Goal: Task Accomplishment & Management: Complete application form

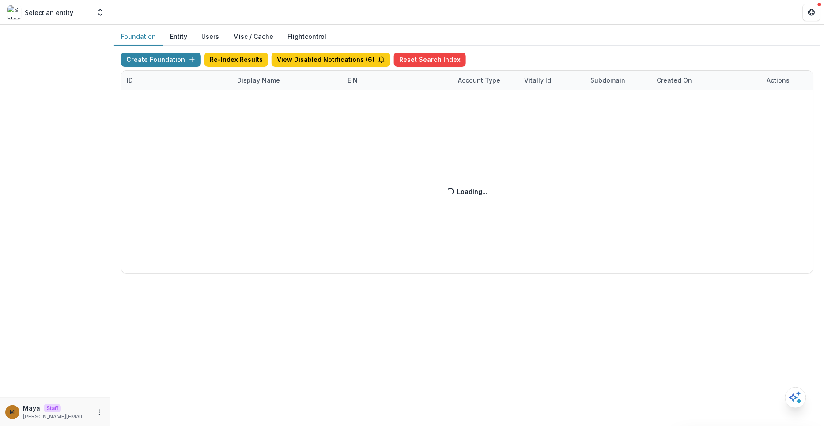
click at [543, 53] on div "Create Foundation Re-Index Results View Disabled Notifications ( 6 ) Reset Sear…" at bounding box center [467, 163] width 692 height 221
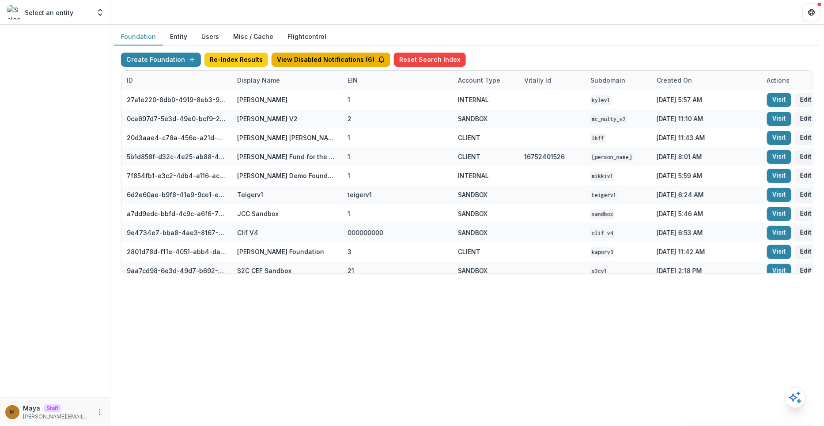
click at [328, 61] on button "View Disabled Notifications ( 6 )" at bounding box center [331, 60] width 119 height 14
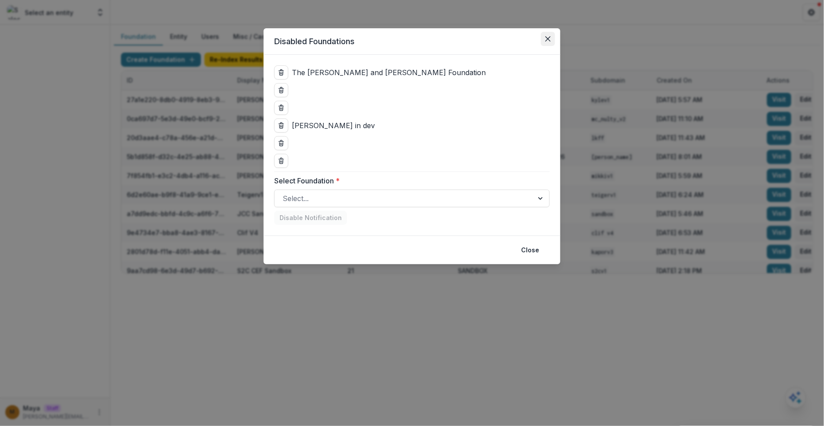
click at [545, 42] on button "Close" at bounding box center [548, 39] width 14 height 14
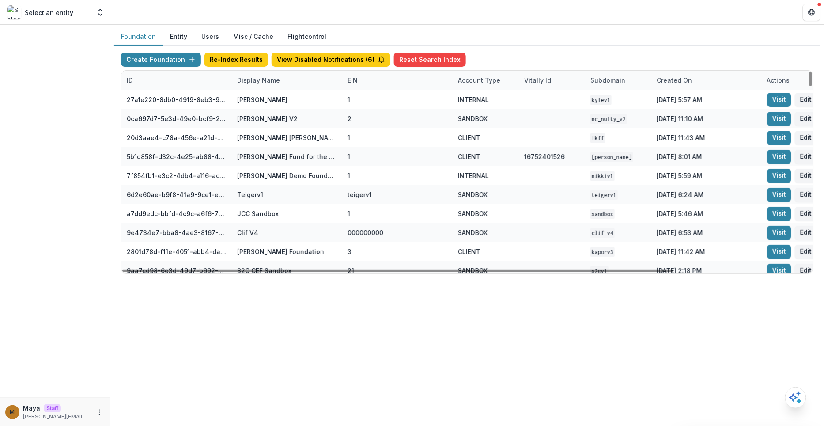
click at [287, 72] on div "Display Name" at bounding box center [287, 80] width 110 height 19
click at [264, 94] on input at bounding box center [286, 99] width 106 height 14
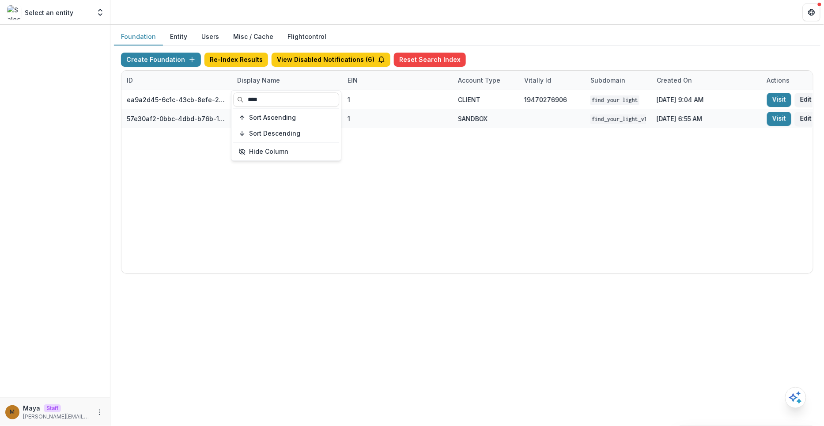
type input "****"
click at [593, 61] on div "Create Foundation Re-Index Results View Disabled Notifications ( 6 ) Reset Sear…" at bounding box center [467, 62] width 692 height 18
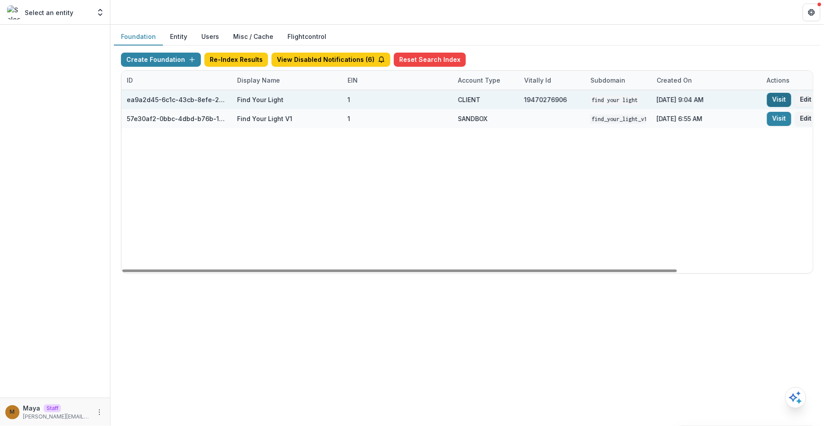
click at [774, 97] on link "Visit" at bounding box center [779, 100] width 24 height 14
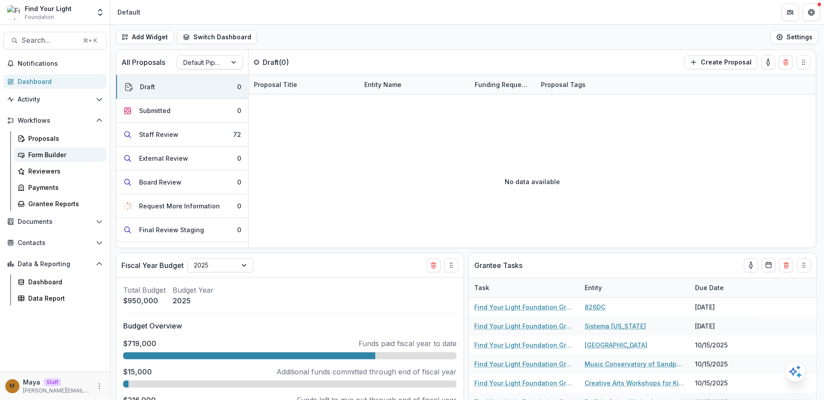
click at [70, 151] on div "Form Builder" at bounding box center [63, 154] width 71 height 9
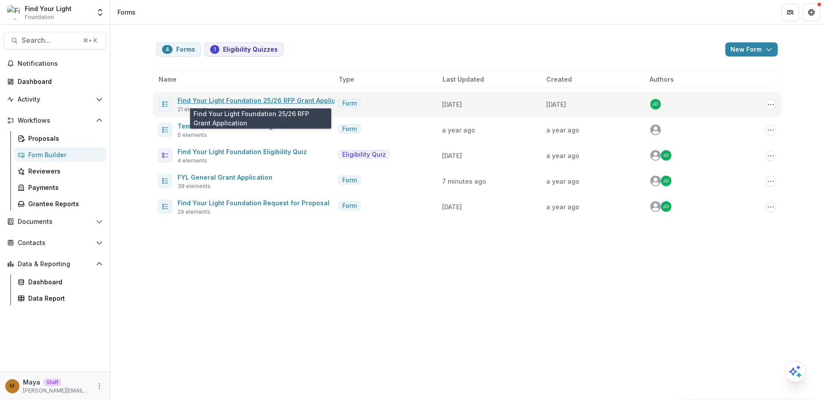
click at [278, 100] on link "Find Your Light Foundation 25/26 RFP Grant Application" at bounding box center [264, 101] width 174 height 8
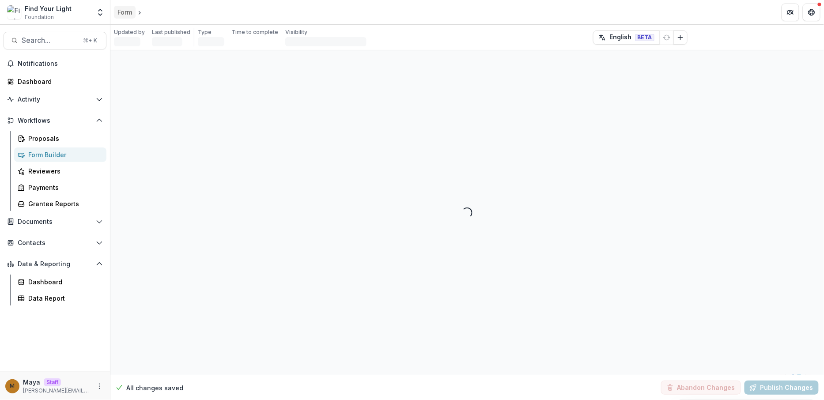
click at [124, 14] on div "Form" at bounding box center [124, 12] width 15 height 9
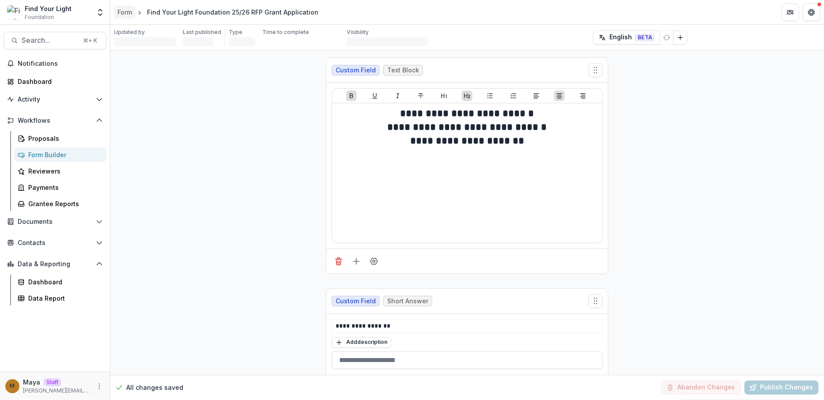
click at [124, 14] on div "Form" at bounding box center [124, 12] width 15 height 9
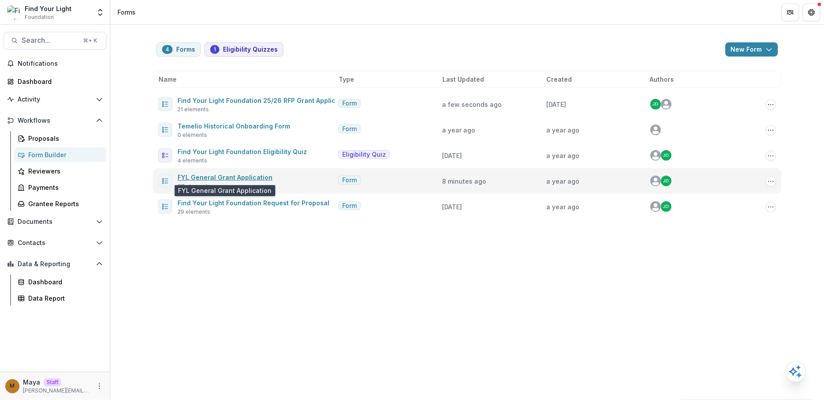
click at [243, 177] on link "FYL General Grant Application" at bounding box center [224, 178] width 95 height 8
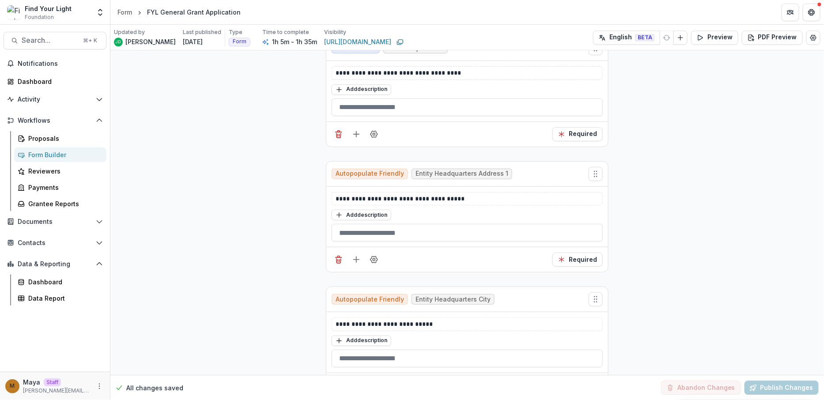
scroll to position [859, 0]
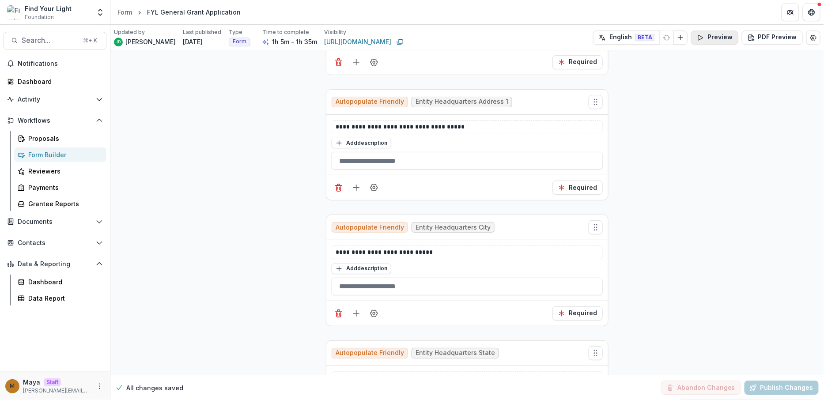
click at [716, 38] on button "Preview" at bounding box center [714, 37] width 47 height 14
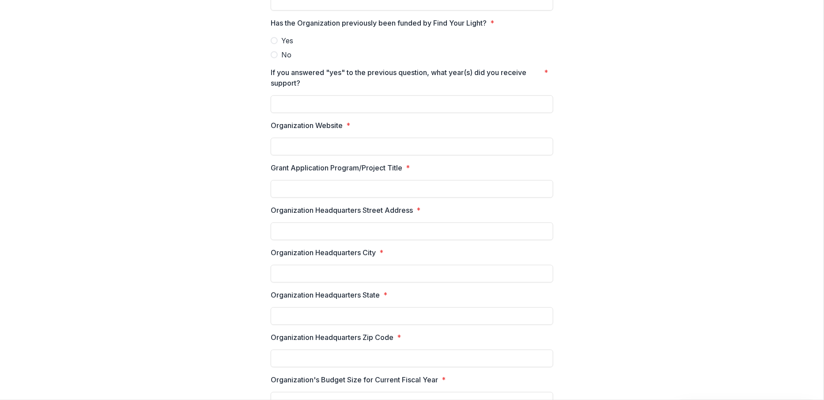
scroll to position [0, 0]
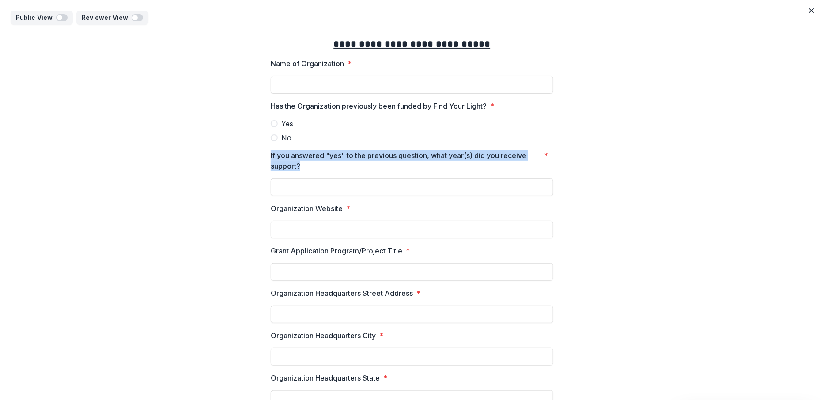
drag, startPoint x: 304, startPoint y: 165, endPoint x: 260, endPoint y: 158, distance: 44.7
click at [813, 8] on button "Close" at bounding box center [811, 11] width 14 height 14
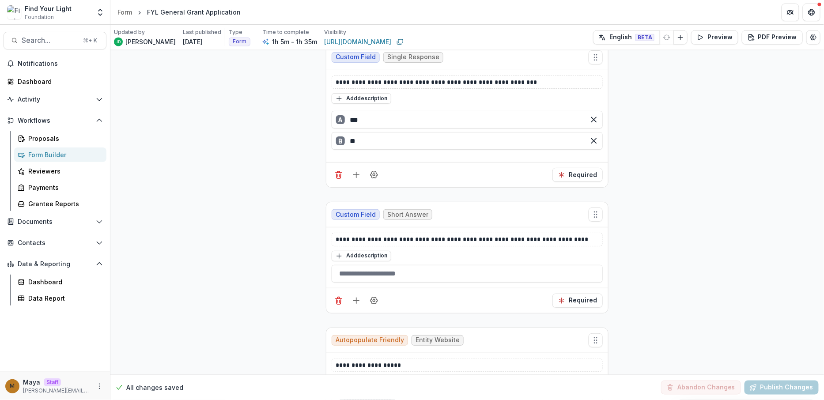
scroll to position [360, 0]
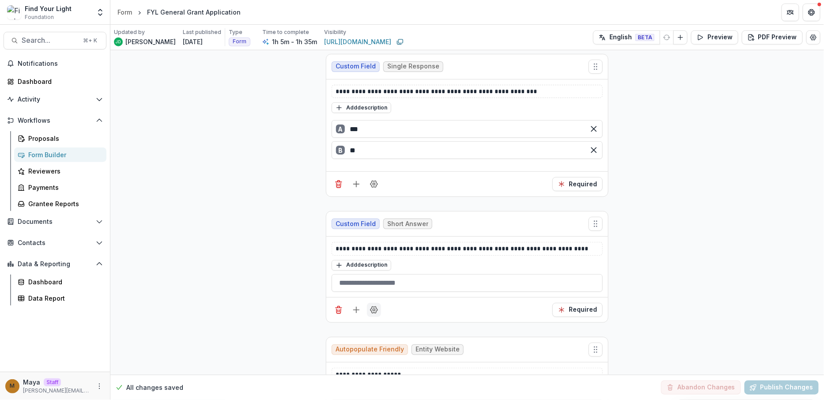
click at [375, 306] on icon "Field Settings" at bounding box center [374, 310] width 9 height 9
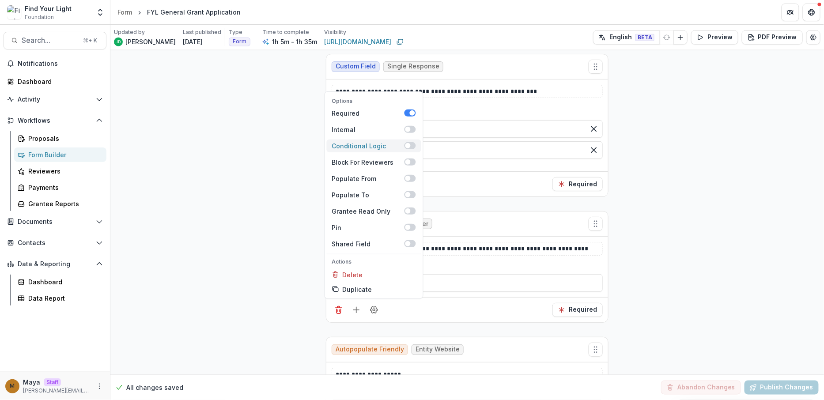
click at [409, 143] on span at bounding box center [407, 145] width 5 height 5
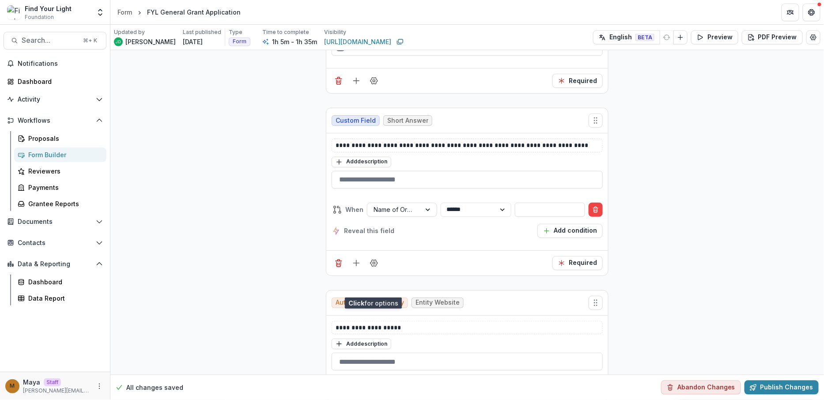
scroll to position [514, 0]
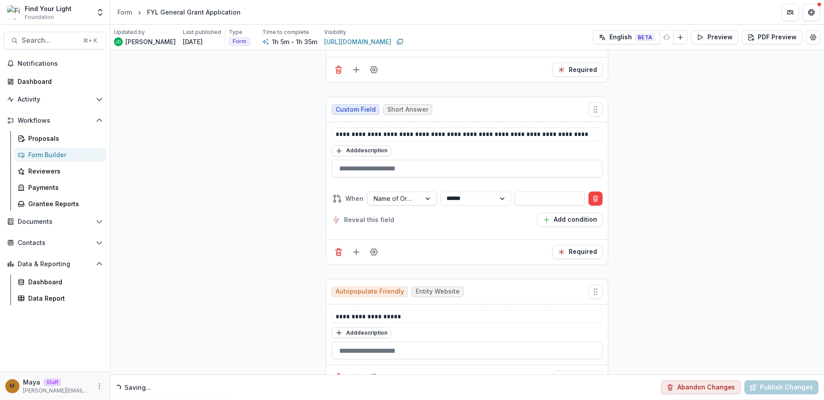
click at [396, 197] on div at bounding box center [394, 198] width 41 height 11
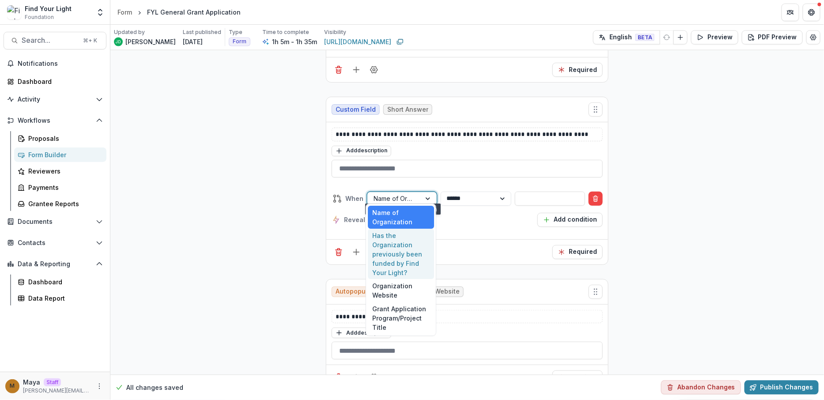
click at [407, 253] on div "Has the Organization previously been funded by Find Your Light?" at bounding box center [401, 254] width 66 height 51
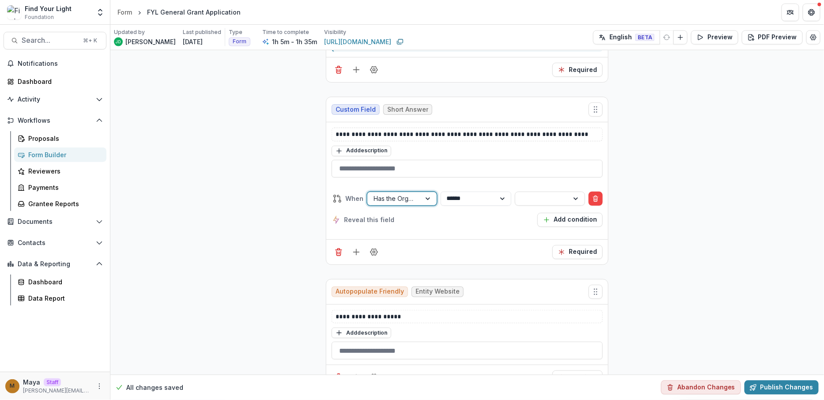
scroll to position [475, 0]
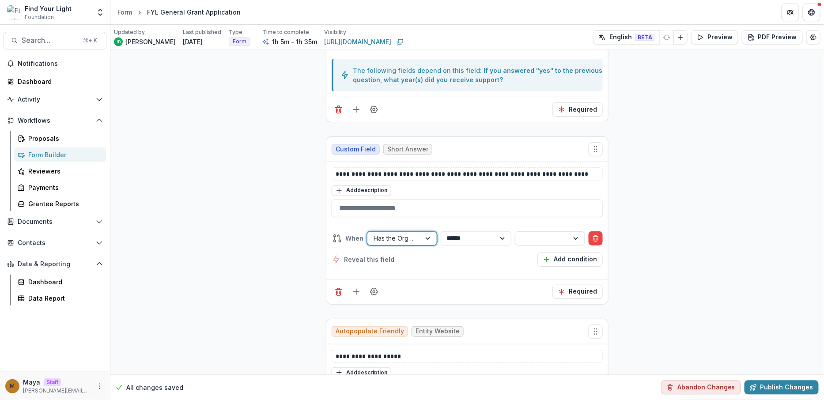
click at [547, 243] on div "**********" at bounding box center [467, 248] width 271 height 35
click at [543, 236] on div at bounding box center [541, 238] width 41 height 11
click at [534, 250] on div "Yes" at bounding box center [549, 252] width 66 height 14
click at [702, 39] on icon "button" at bounding box center [700, 37] width 7 height 7
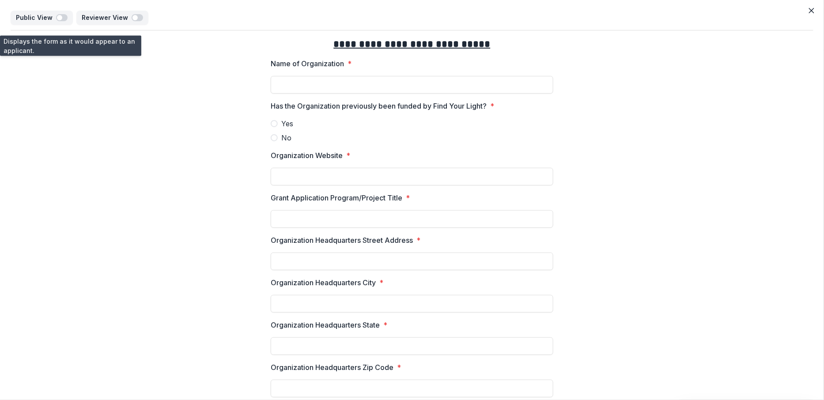
click at [283, 125] on span "Yes" at bounding box center [287, 123] width 12 height 11
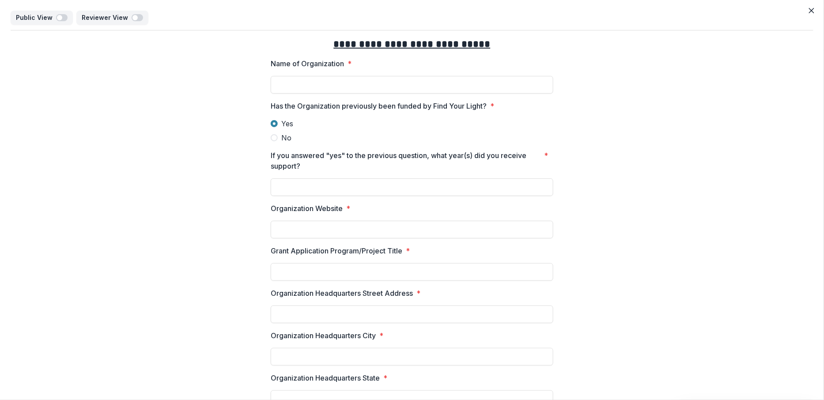
click at [279, 135] on label "No" at bounding box center [412, 137] width 283 height 11
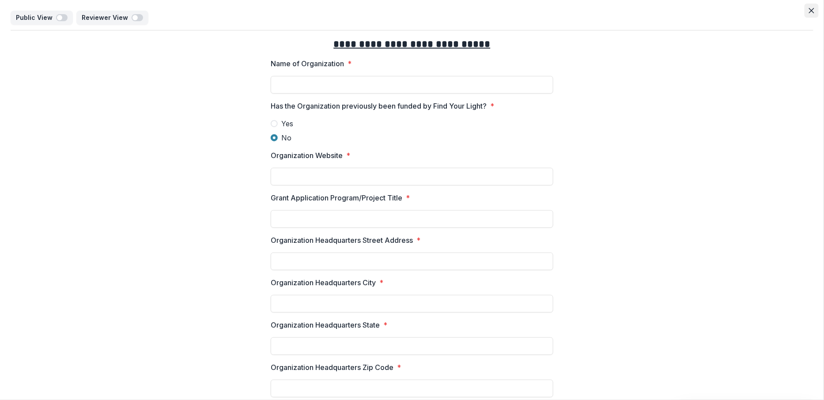
click at [812, 10] on button "Close" at bounding box center [811, 11] width 14 height 14
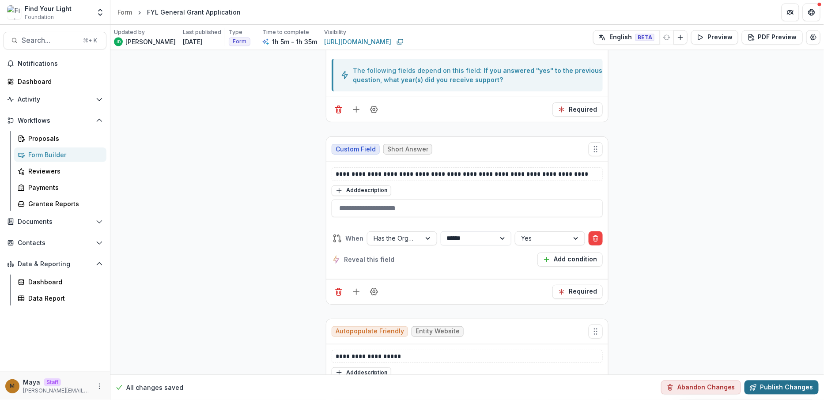
click at [775, 388] on button "Publish Changes" at bounding box center [781, 388] width 74 height 14
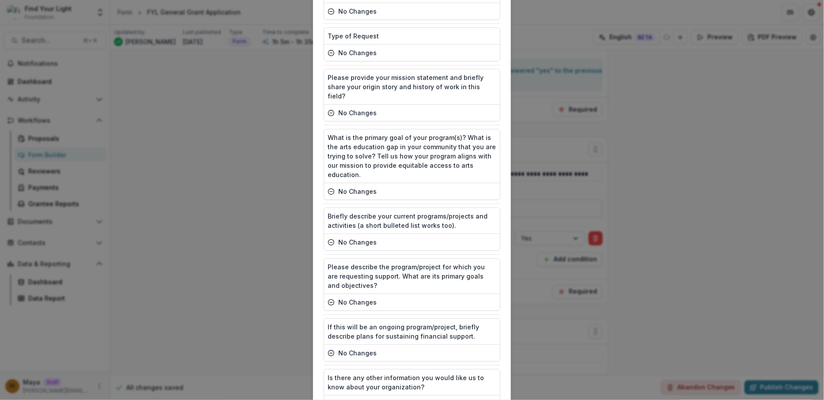
scroll to position [1494, 0]
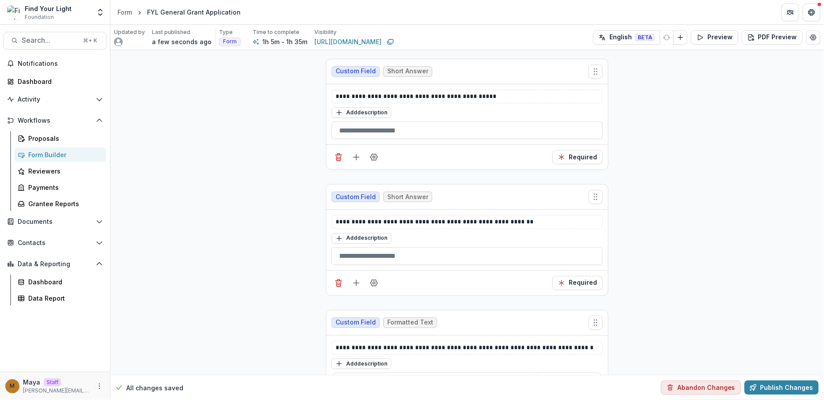
scroll to position [712, 0]
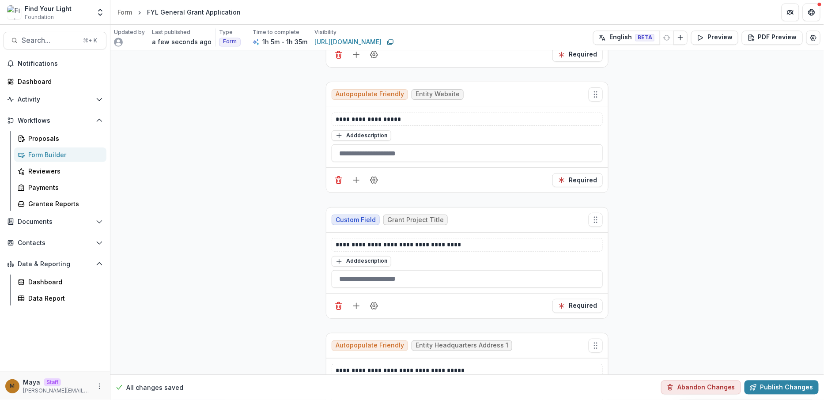
click at [436, 218] on div "Custom Field Grant Project Title" at bounding box center [467, 220] width 282 height 25
drag, startPoint x: 388, startPoint y: 211, endPoint x: 449, endPoint y: 211, distance: 60.9
click at [449, 211] on div "Custom Field Grant Project Title" at bounding box center [467, 220] width 282 height 25
click at [375, 302] on icon "Field Settings" at bounding box center [374, 306] width 9 height 9
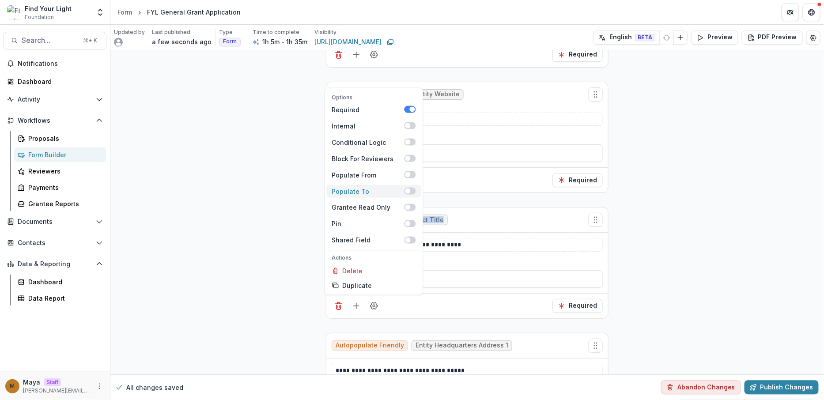
click at [409, 187] on span at bounding box center [409, 190] width 11 height 7
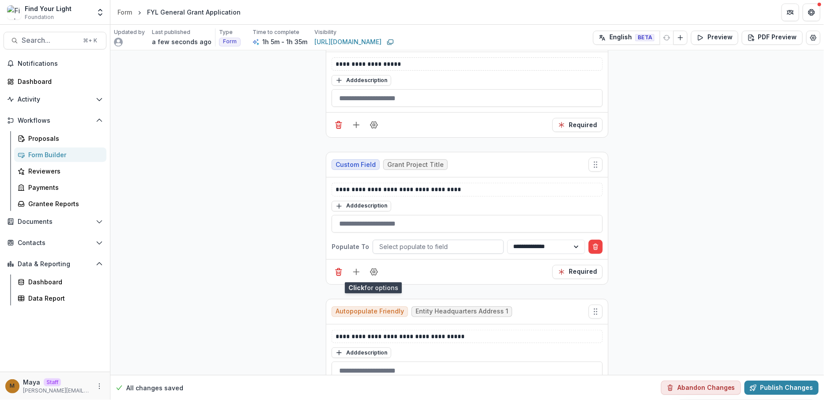
scroll to position [772, 0]
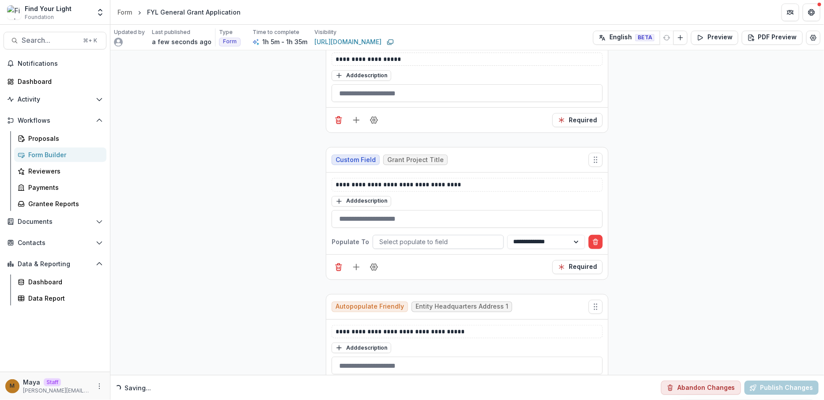
click at [429, 237] on div at bounding box center [438, 241] width 118 height 11
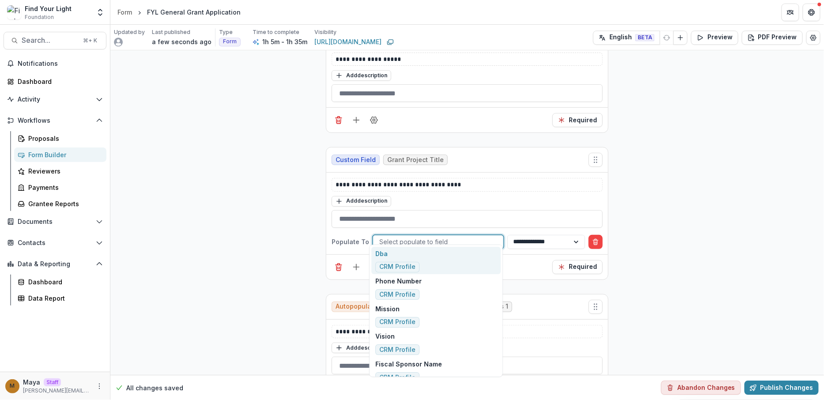
type input "*"
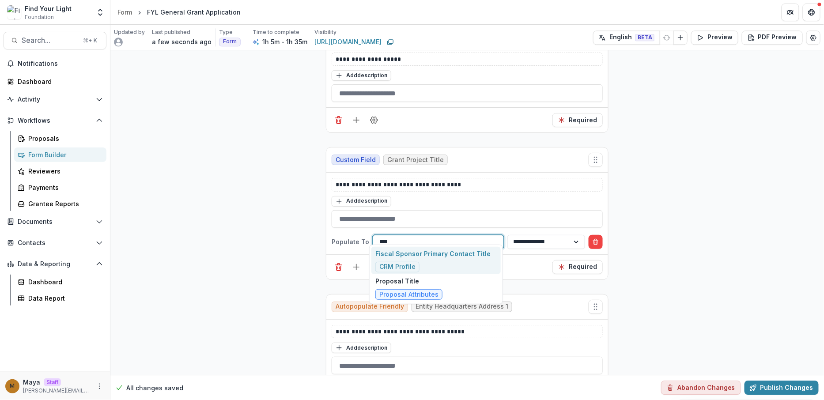
type input "*****"
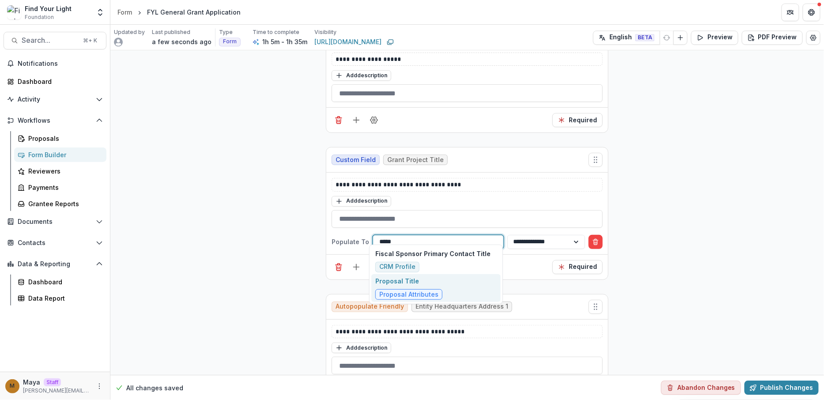
click at [431, 284] on p "Proposal Title" at bounding box center [408, 280] width 67 height 9
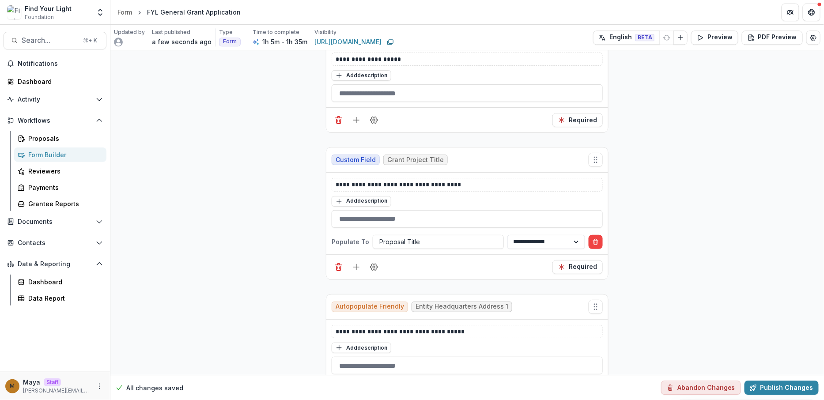
click at [777, 384] on button "Publish Changes" at bounding box center [781, 388] width 74 height 14
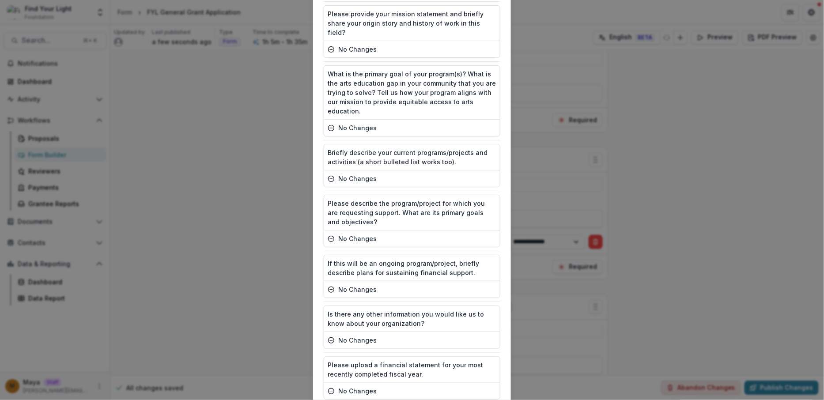
scroll to position [1494, 0]
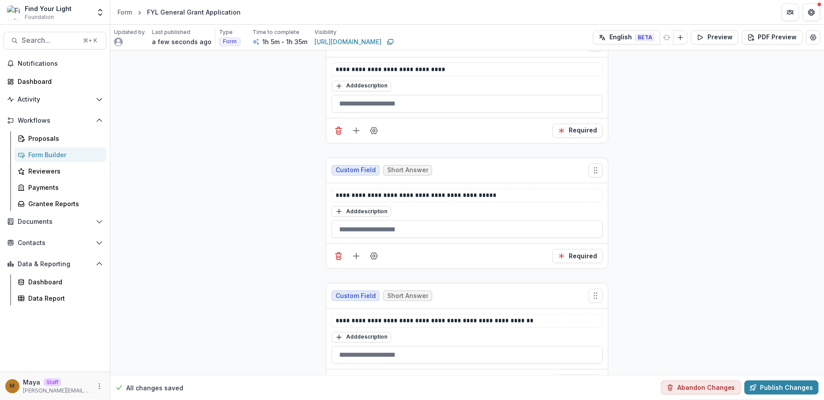
scroll to position [1411, 0]
click at [432, 190] on p "**********" at bounding box center [468, 194] width 264 height 9
copy p "**********"
click at [356, 251] on icon "Add field" at bounding box center [356, 255] width 9 height 9
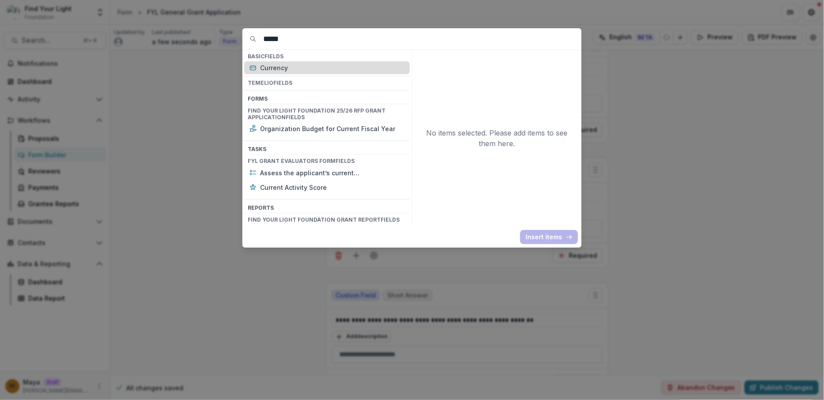
type input "*****"
click at [302, 66] on p "Currency" at bounding box center [332, 67] width 144 height 9
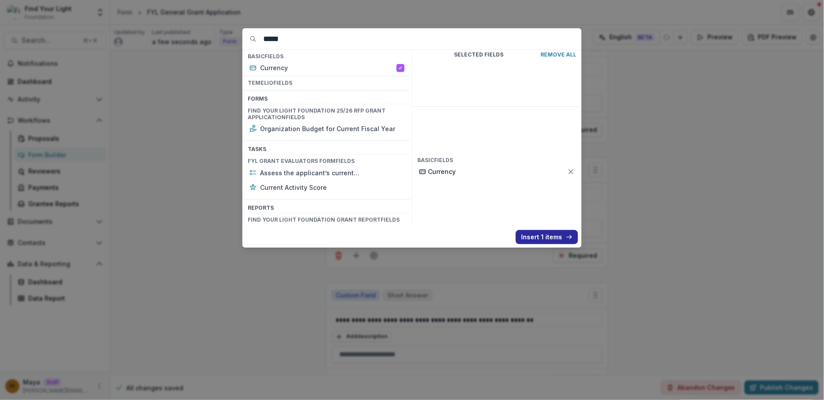
click at [526, 232] on button "Insert 1 items" at bounding box center [547, 237] width 62 height 14
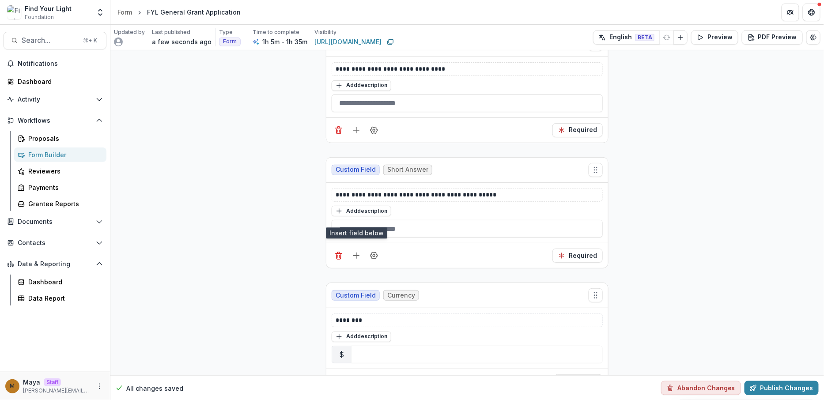
scroll to position [1450, 0]
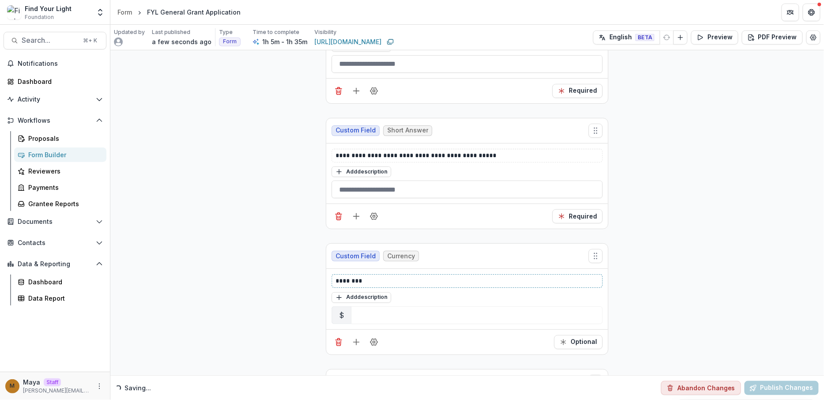
click at [381, 276] on p "********" at bounding box center [468, 280] width 264 height 9
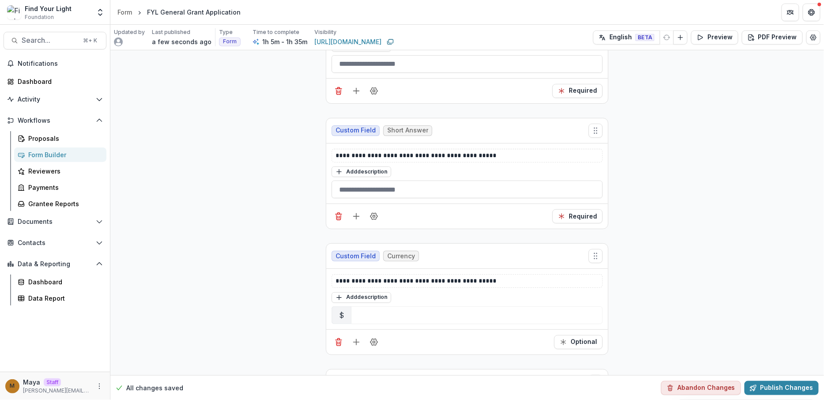
drag, startPoint x: 491, startPoint y: 140, endPoint x: 334, endPoint y: 139, distance: 157.2
click at [336, 151] on p "**********" at bounding box center [468, 155] width 264 height 9
click at [356, 214] on line "Add field" at bounding box center [356, 217] width 0 height 6
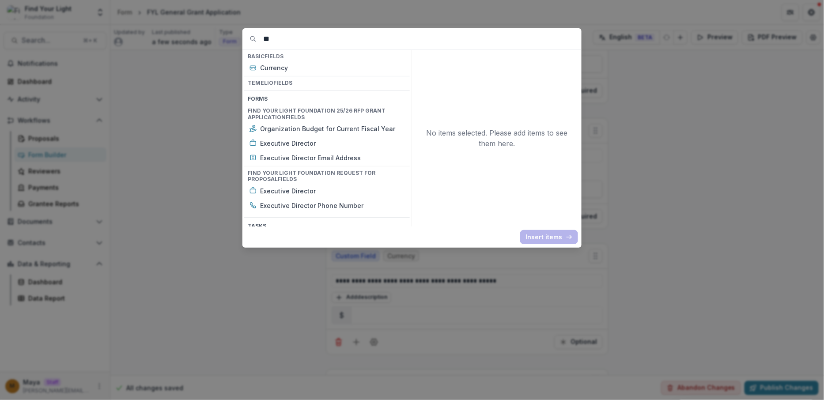
type input "*"
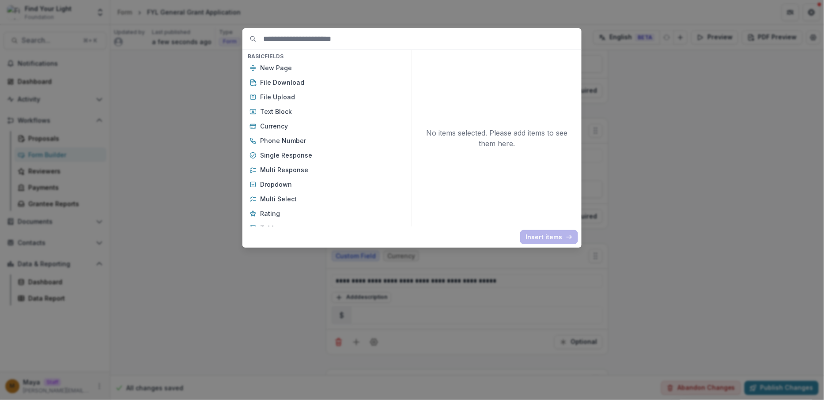
click at [638, 152] on div "Basic Fields New Page File Download File Upload Text Block Currency Phone Numbe…" at bounding box center [412, 200] width 824 height 400
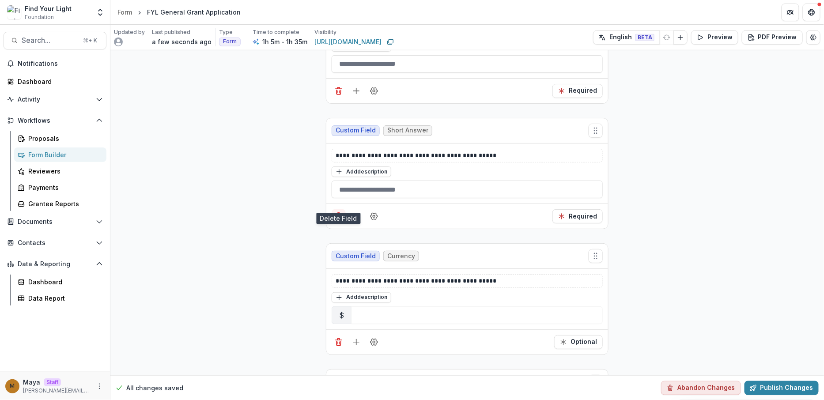
click at [339, 215] on icon "Delete field" at bounding box center [338, 217] width 4 height 4
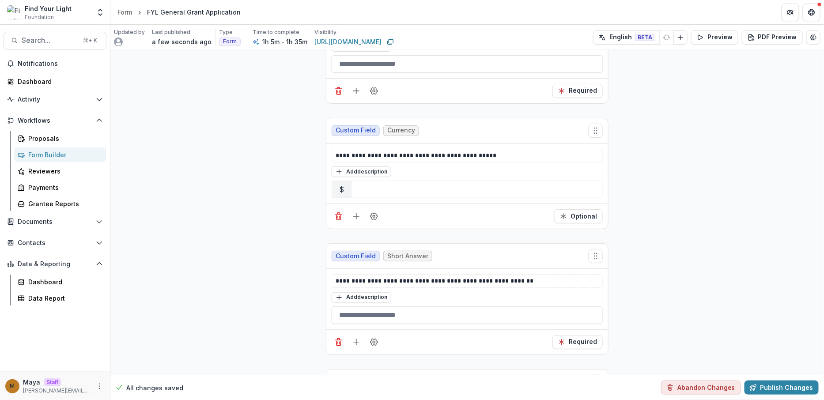
click at [408, 276] on p "**********" at bounding box center [468, 280] width 264 height 9
copy p "**********"
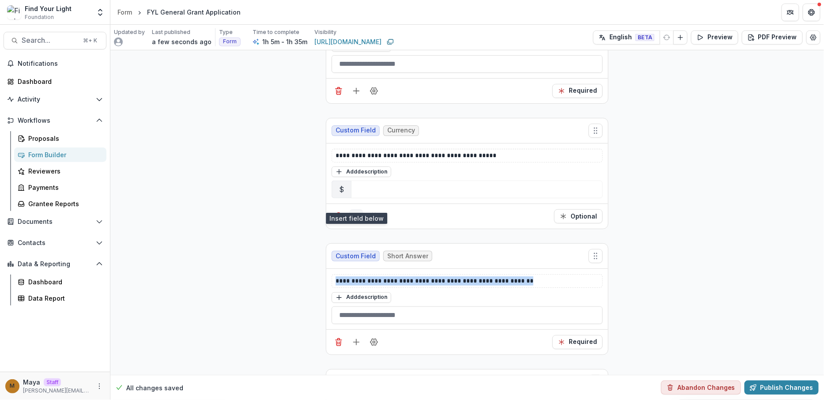
click at [355, 212] on icon "Add field" at bounding box center [356, 216] width 9 height 9
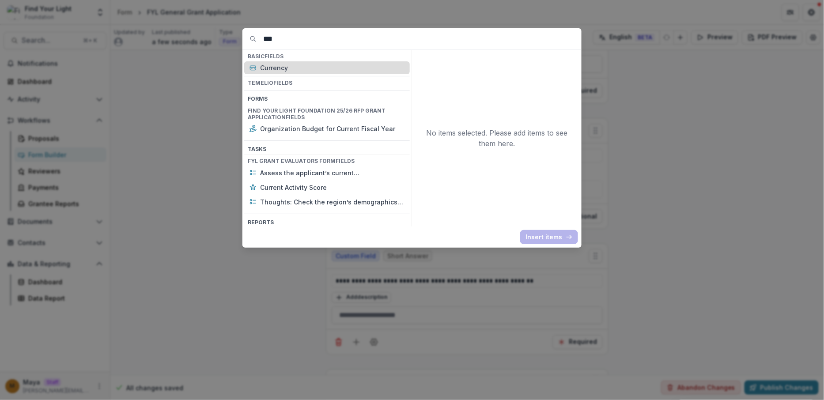
type input "***"
click at [287, 63] on p "Currency" at bounding box center [332, 67] width 144 height 9
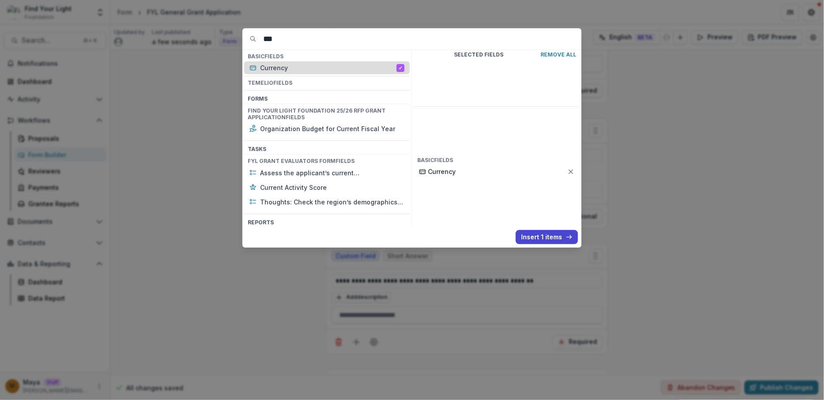
click at [287, 63] on p "Currency" at bounding box center [328, 67] width 136 height 9
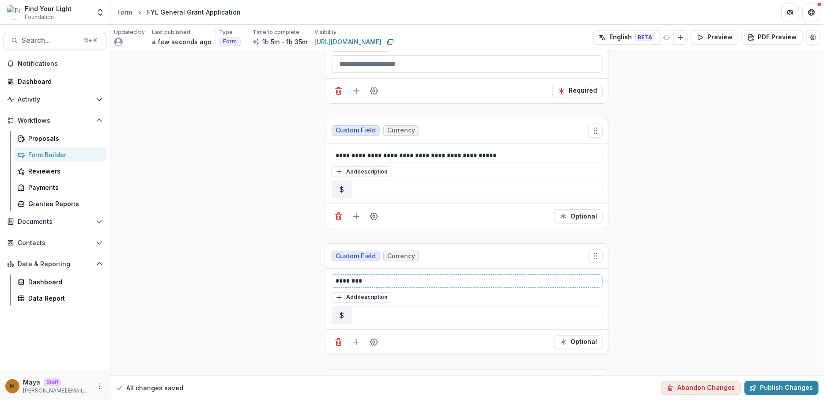
click at [374, 276] on p "********" at bounding box center [468, 280] width 264 height 9
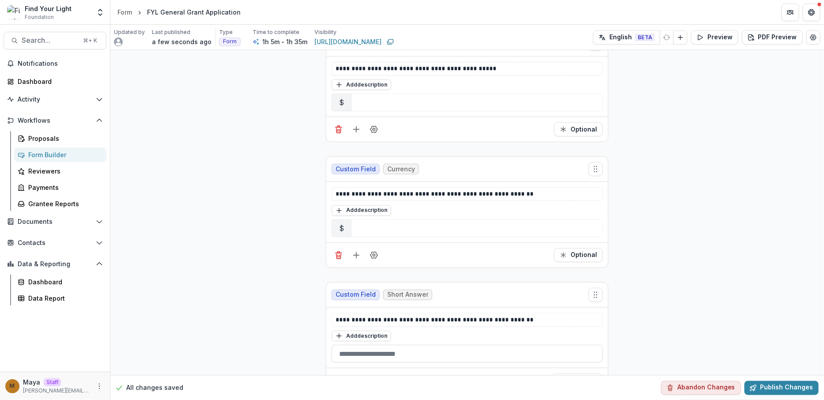
scroll to position [1561, 0]
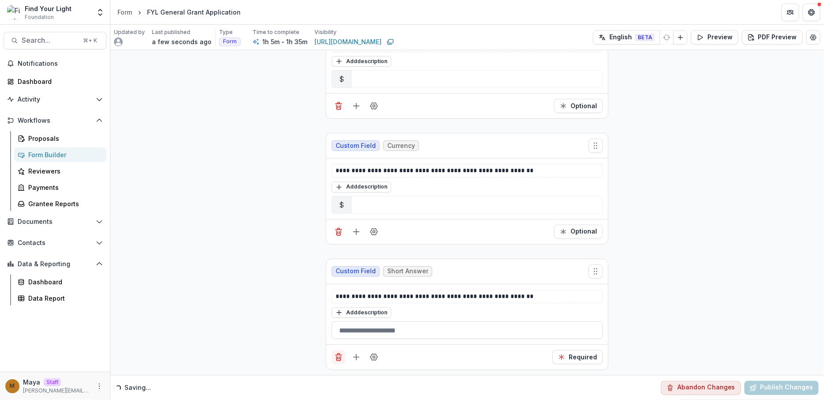
click at [339, 353] on icon "Delete field" at bounding box center [338, 357] width 9 height 9
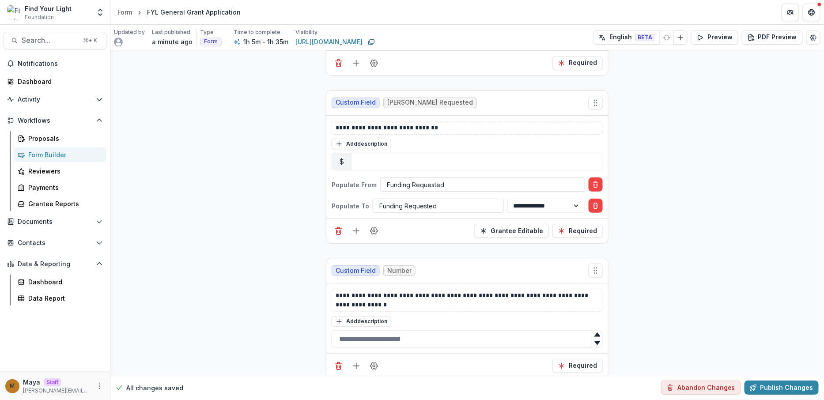
scroll to position [2290, 0]
click at [596, 181] on icon "Delete condition" at bounding box center [595, 184] width 7 height 7
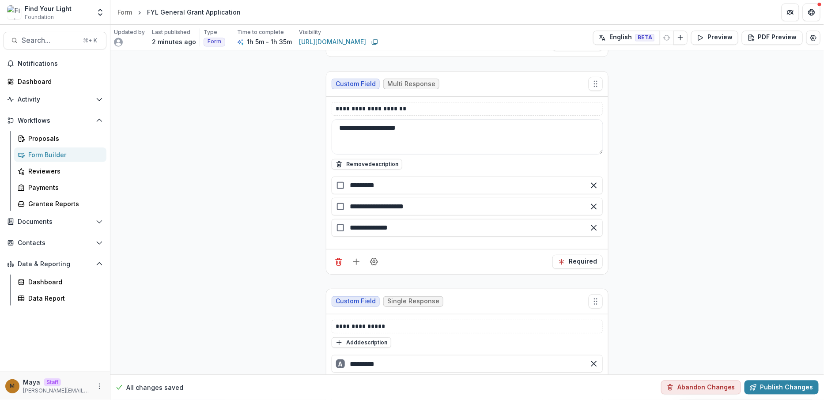
scroll to position [3144, 0]
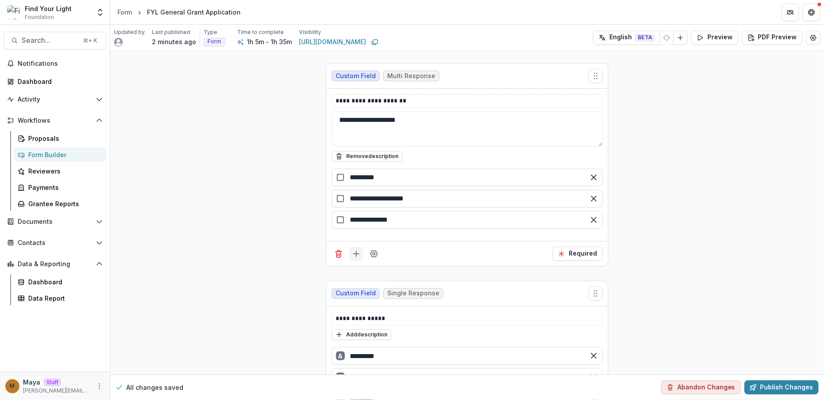
click at [352, 247] on button "Add field" at bounding box center [356, 254] width 14 height 14
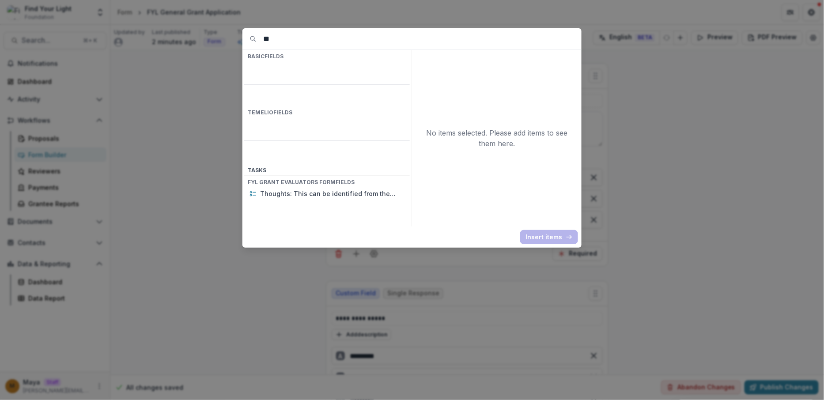
type input "*"
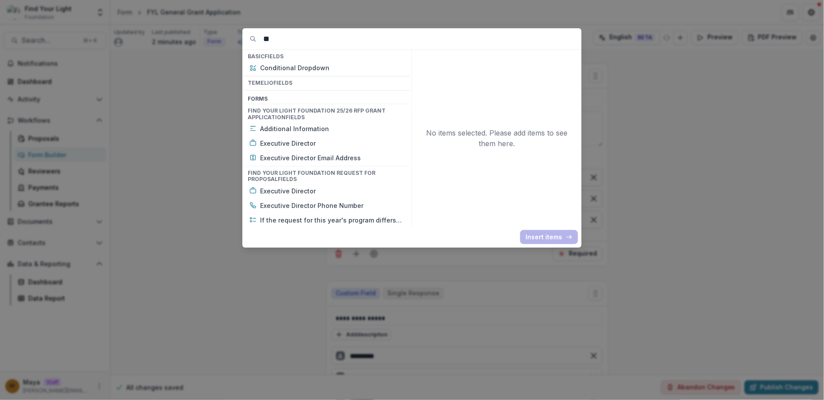
type input "*"
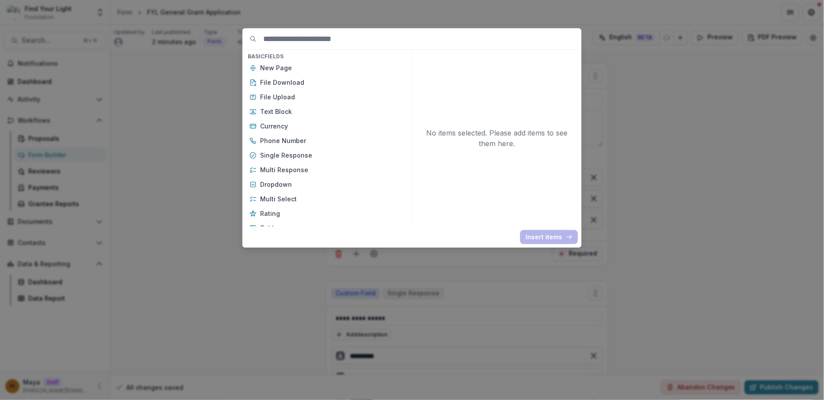
type input "*"
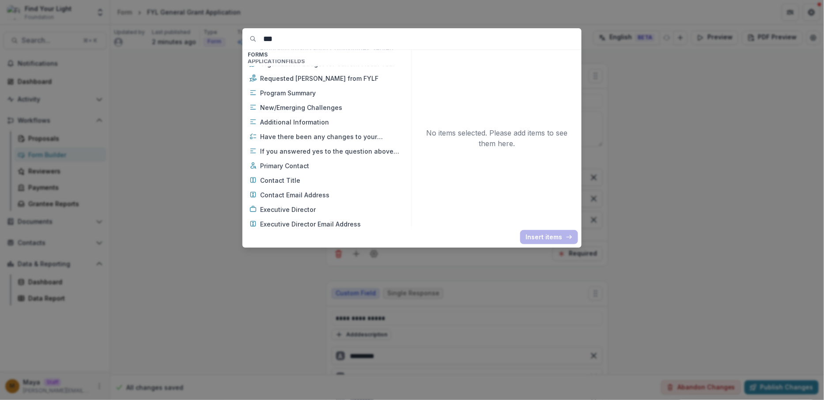
scroll to position [191, 0]
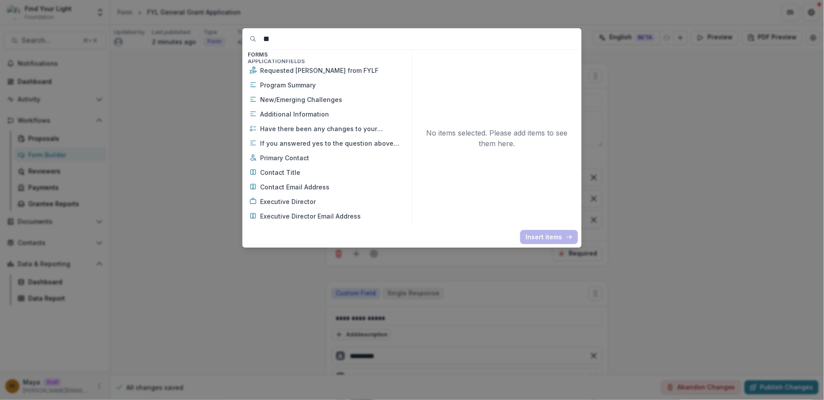
type input "*"
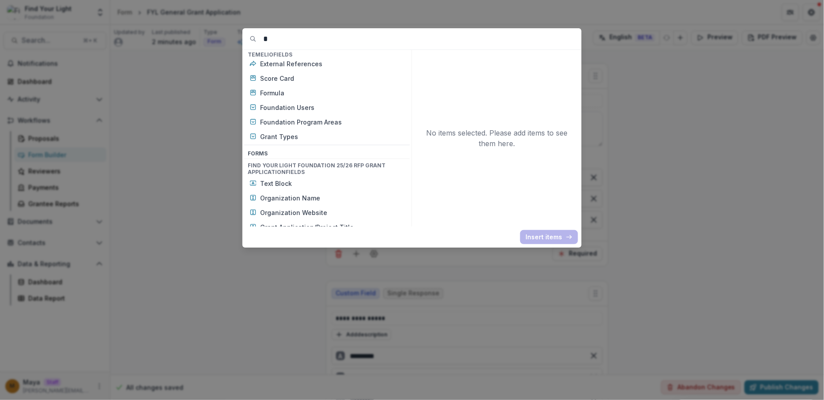
scroll to position [566, 0]
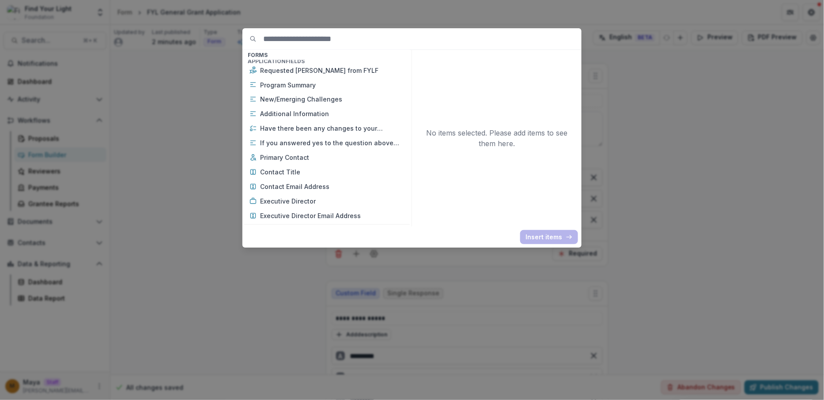
click at [712, 148] on div "Basic Fields New Page File Download File Upload Text Block Currency Phone Numbe…" at bounding box center [412, 200] width 824 height 400
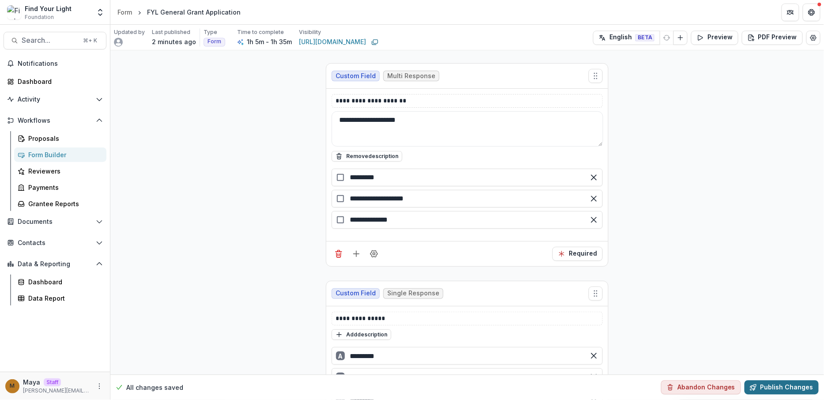
click at [776, 387] on button "Publish Changes" at bounding box center [781, 388] width 74 height 14
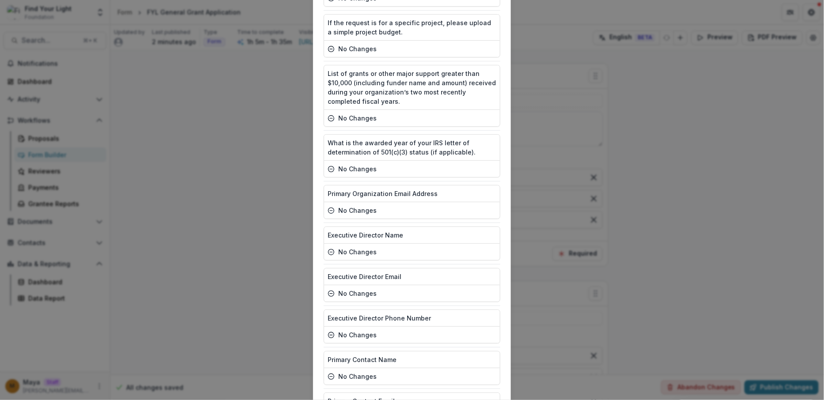
scroll to position [1585, 0]
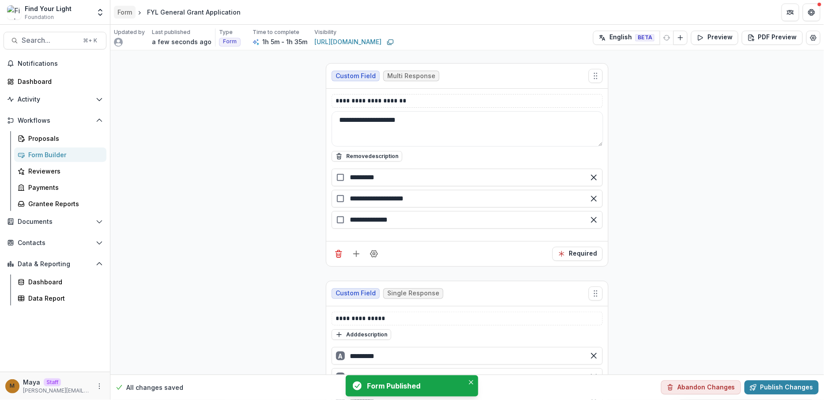
click at [130, 13] on div "Form" at bounding box center [124, 12] width 15 height 9
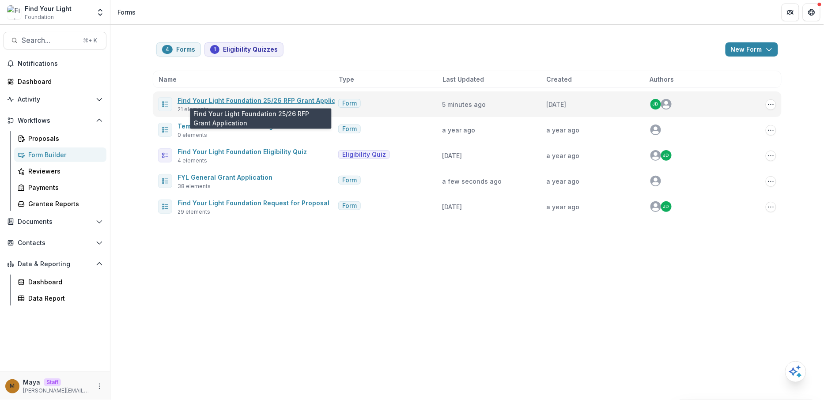
click at [215, 98] on link "Find Your Light Foundation 25/26 RFP Grant Application" at bounding box center [264, 101] width 174 height 8
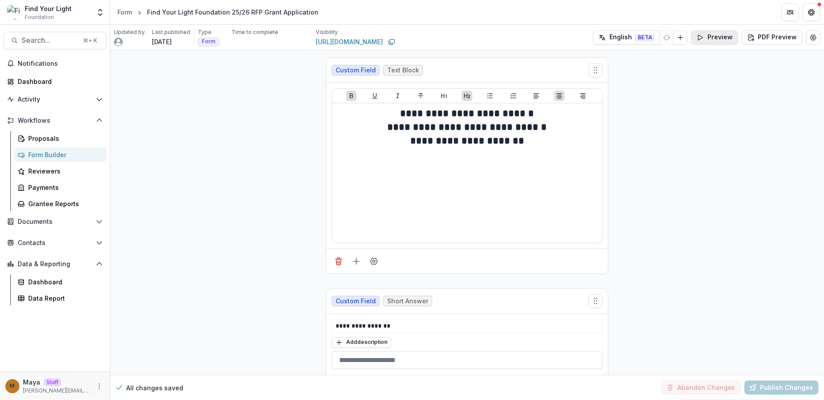
click at [714, 38] on button "Preview" at bounding box center [714, 37] width 47 height 14
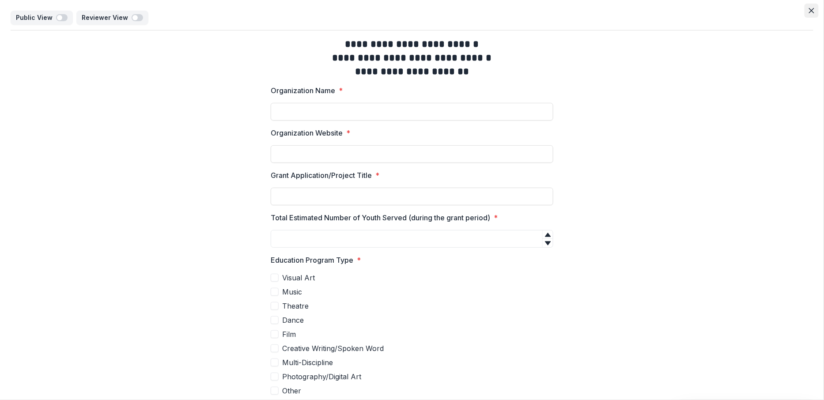
click at [808, 15] on button "Close" at bounding box center [811, 11] width 14 height 14
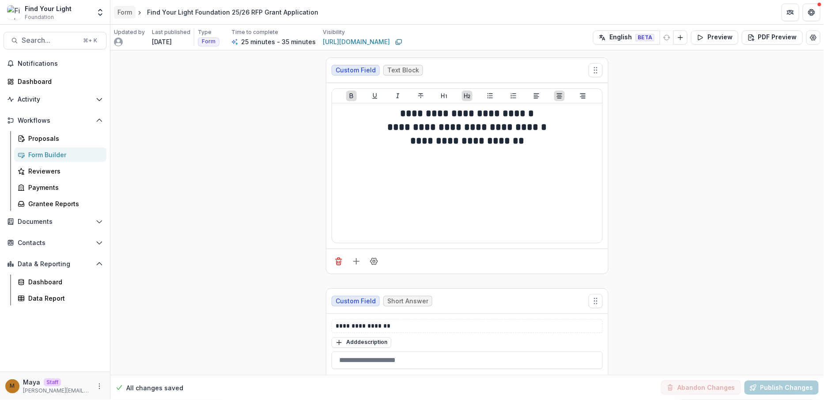
click at [119, 12] on div "Form" at bounding box center [124, 12] width 15 height 9
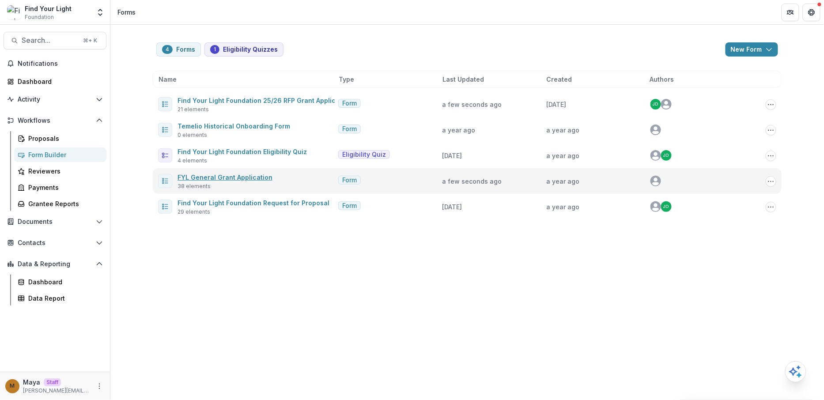
click at [241, 177] on link "FYL General Grant Application" at bounding box center [224, 178] width 95 height 8
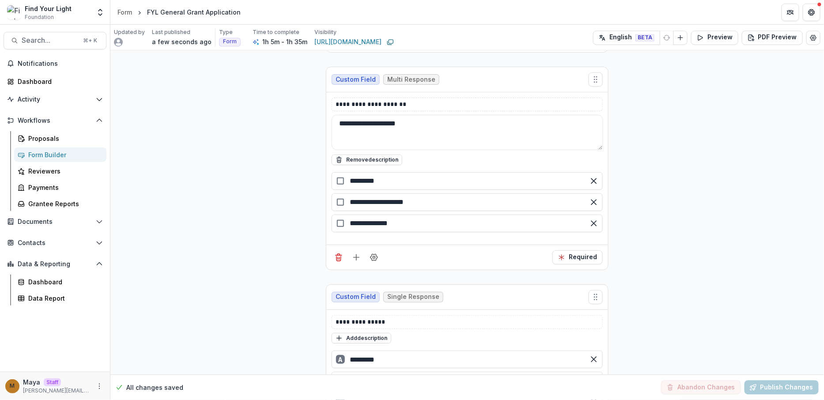
scroll to position [3114, 0]
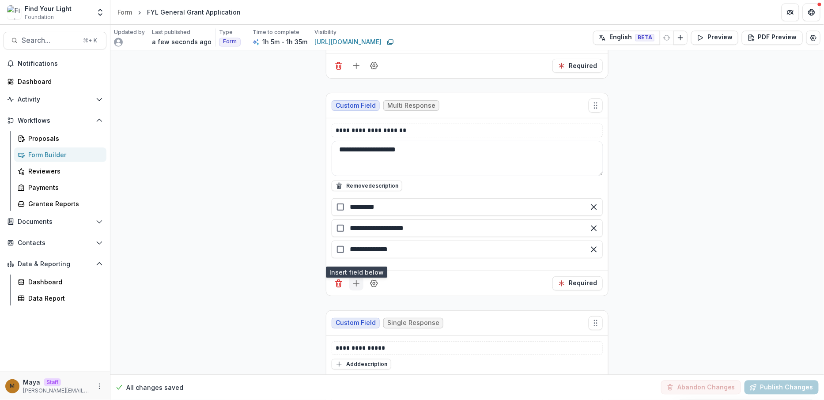
click at [359, 279] on icon "Add field" at bounding box center [356, 283] width 9 height 9
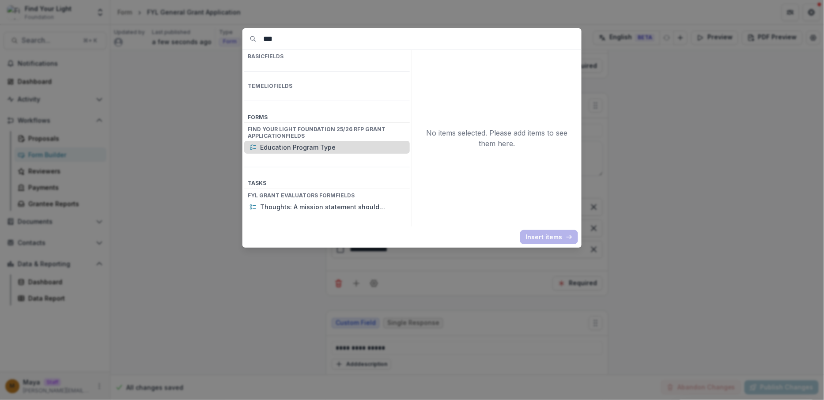
type input "***"
click at [322, 143] on p "Education Program Type" at bounding box center [332, 147] width 144 height 9
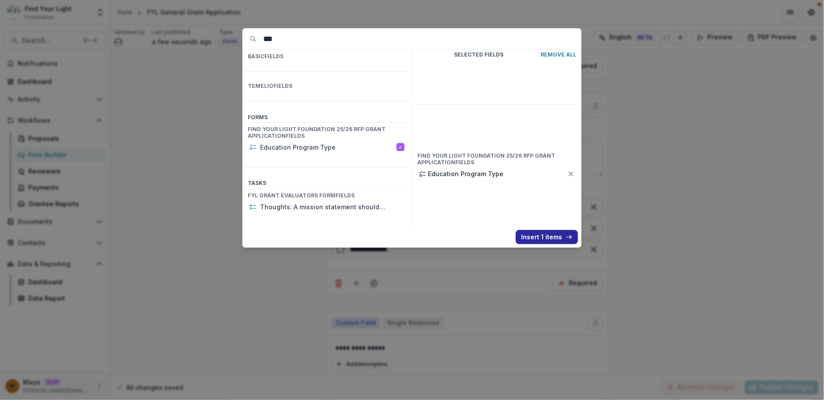
click at [537, 235] on button "Insert 1 items" at bounding box center [547, 237] width 62 height 14
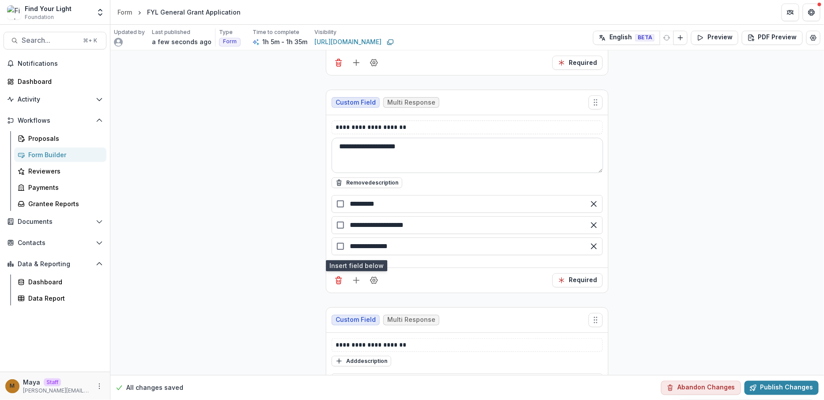
scroll to position [3121, 0]
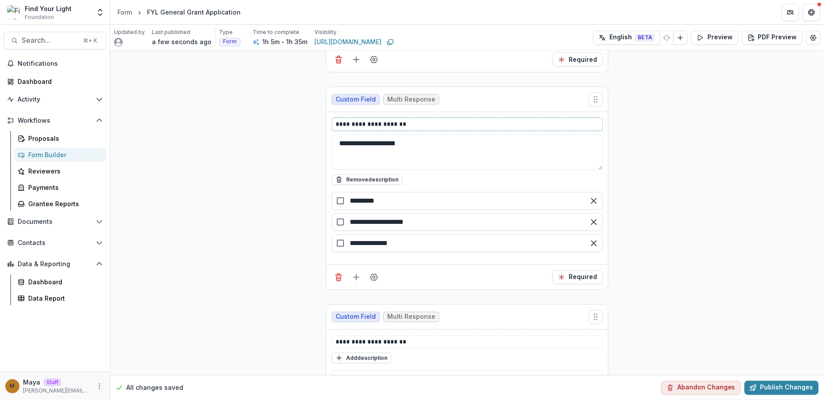
click at [421, 120] on p "**********" at bounding box center [468, 124] width 264 height 9
drag, startPoint x: 421, startPoint y: 94, endPoint x: 320, endPoint y: 94, distance: 101.5
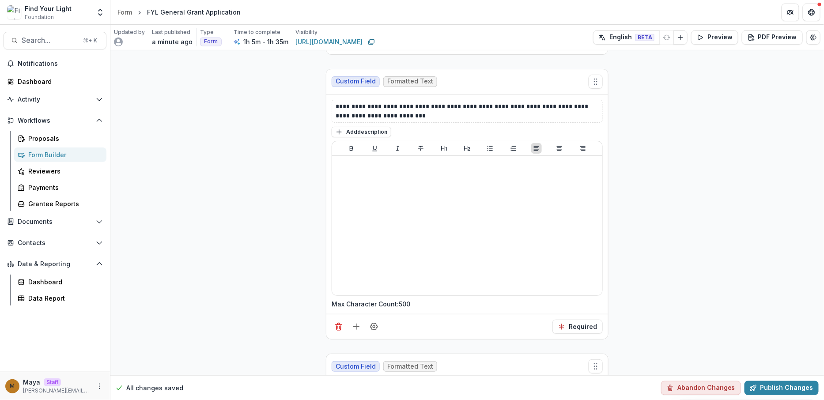
scroll to position [3849, 0]
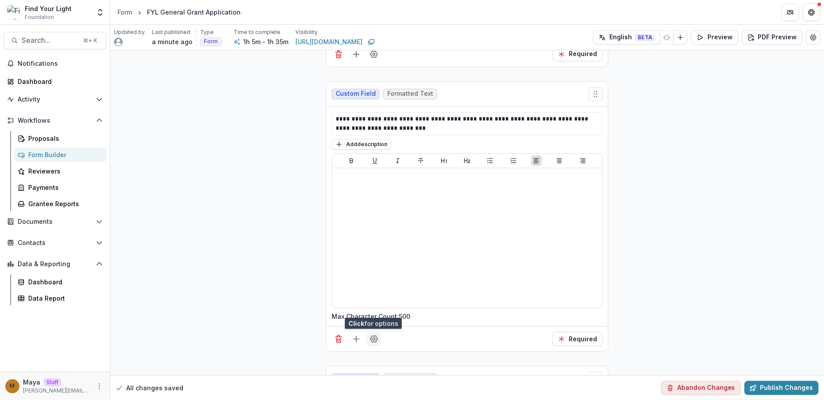
click at [375, 335] on icon "Field Settings" at bounding box center [374, 339] width 9 height 9
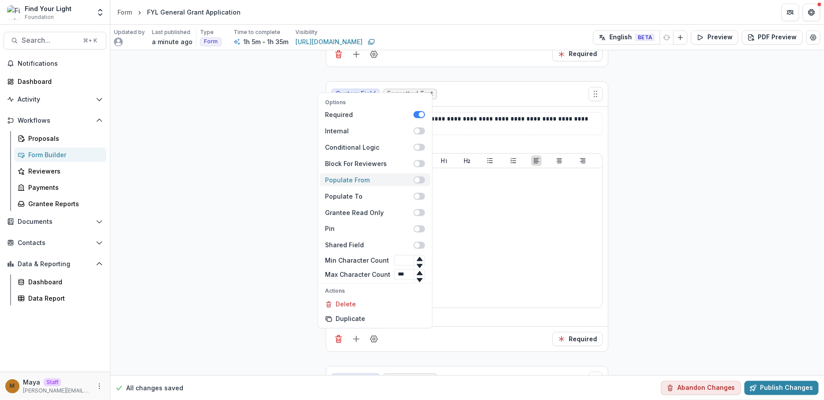
click at [421, 177] on label at bounding box center [419, 180] width 11 height 7
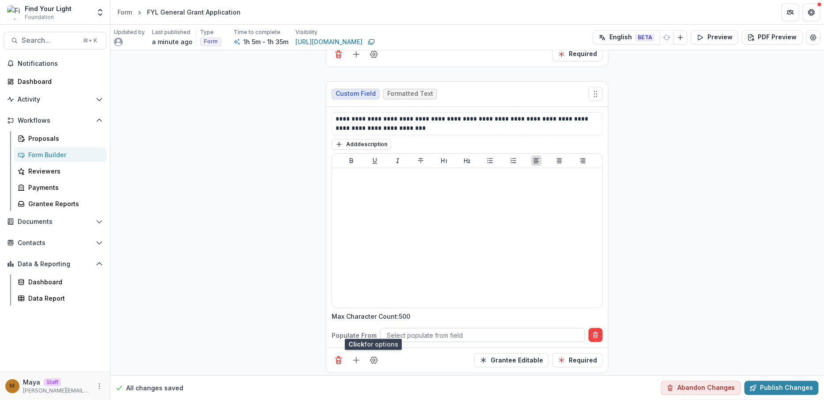
click at [449, 330] on div at bounding box center [483, 335] width 192 height 11
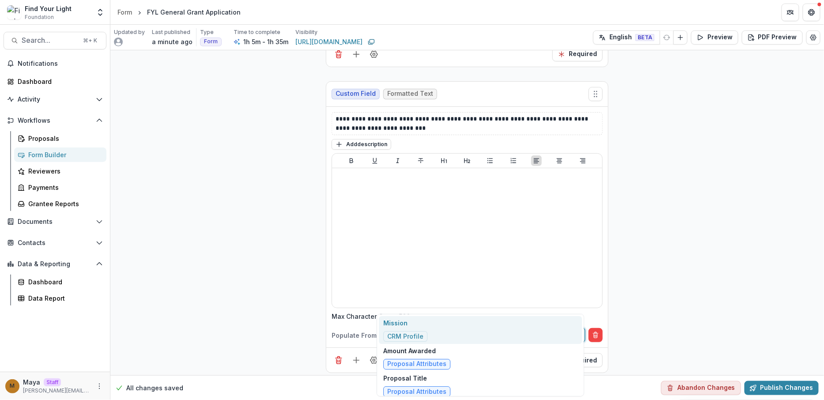
type input "****"
click at [448, 329] on div "Mission CRM Profile" at bounding box center [480, 330] width 203 height 28
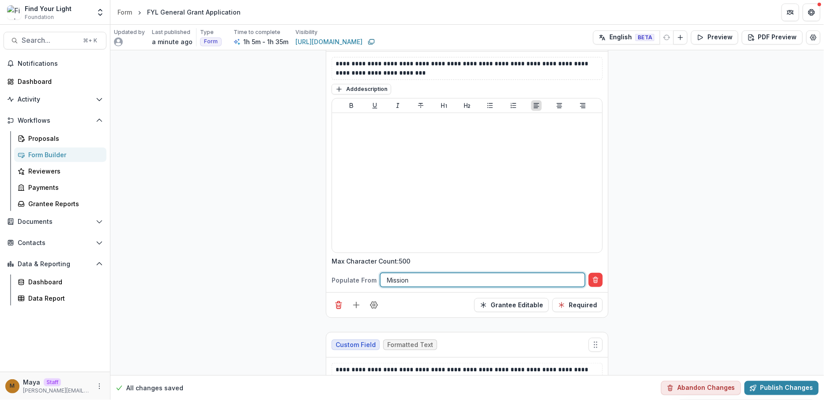
scroll to position [3907, 0]
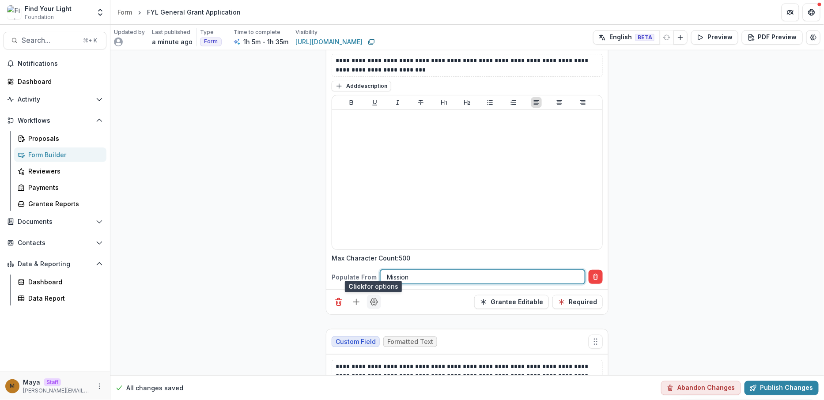
click at [372, 298] on icon "Field Settings" at bounding box center [374, 302] width 9 height 9
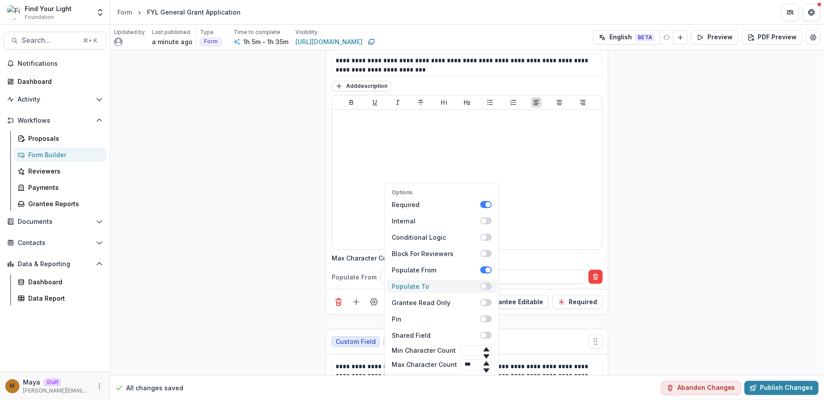
click at [482, 283] on span at bounding box center [485, 286] width 11 height 7
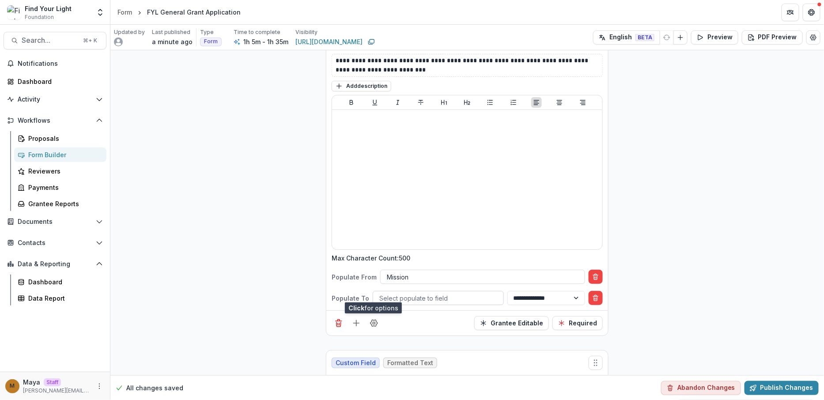
click at [420, 293] on div at bounding box center [438, 298] width 118 height 11
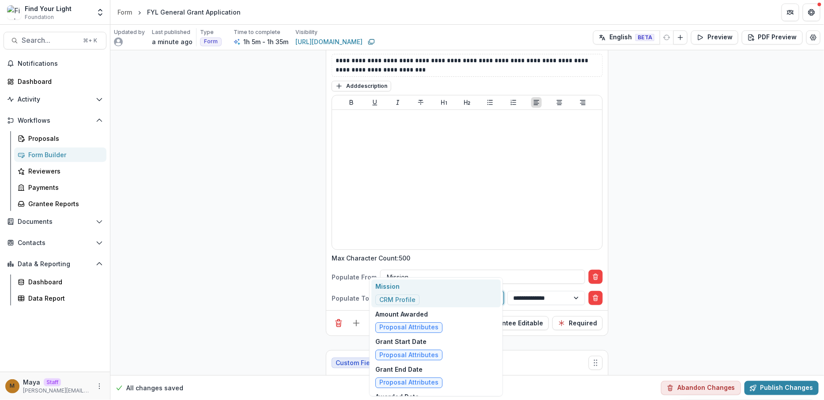
type input "***"
click at [426, 289] on div "Mission CRM Profile" at bounding box center [435, 293] width 129 height 28
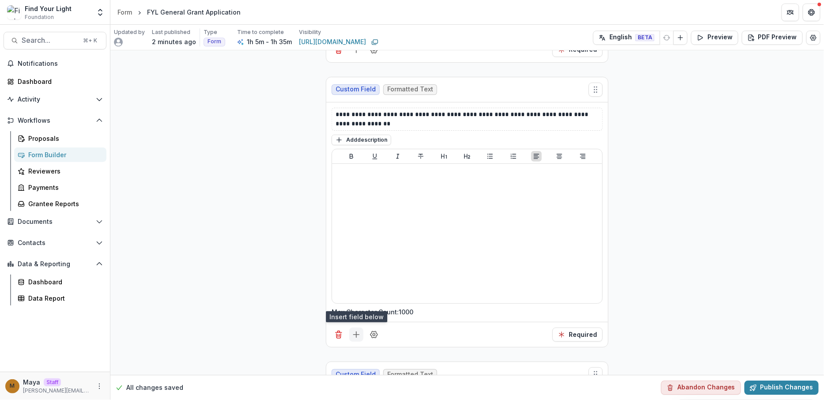
scroll to position [4473, 0]
click at [353, 332] on icon "Add field" at bounding box center [356, 336] width 9 height 9
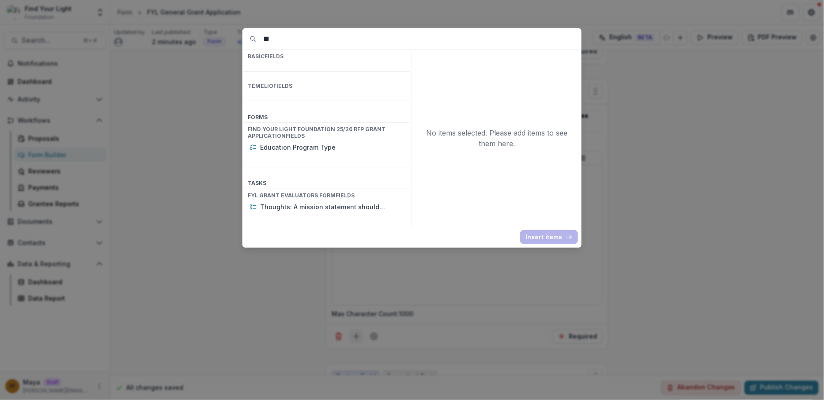
type input "*"
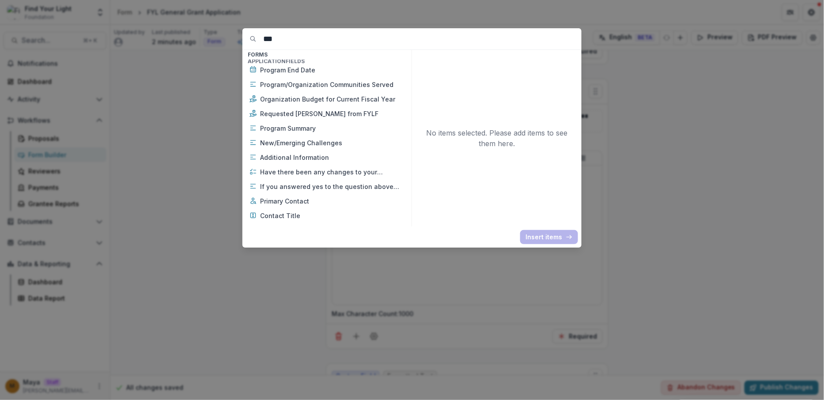
scroll to position [136, 0]
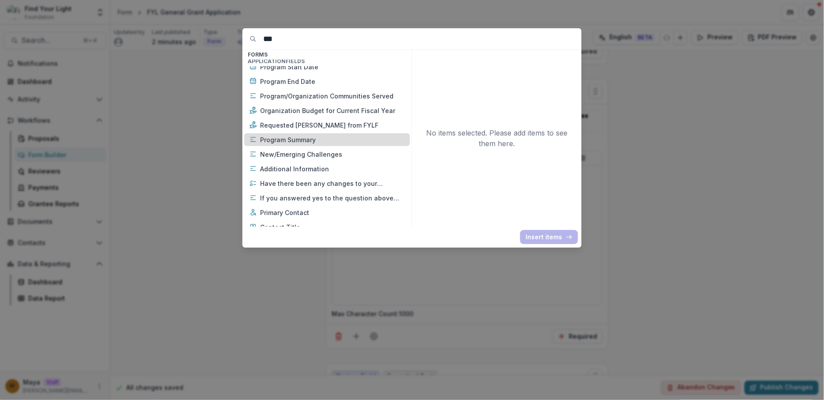
type input "***"
click at [349, 135] on p "Program Summary" at bounding box center [332, 139] width 144 height 9
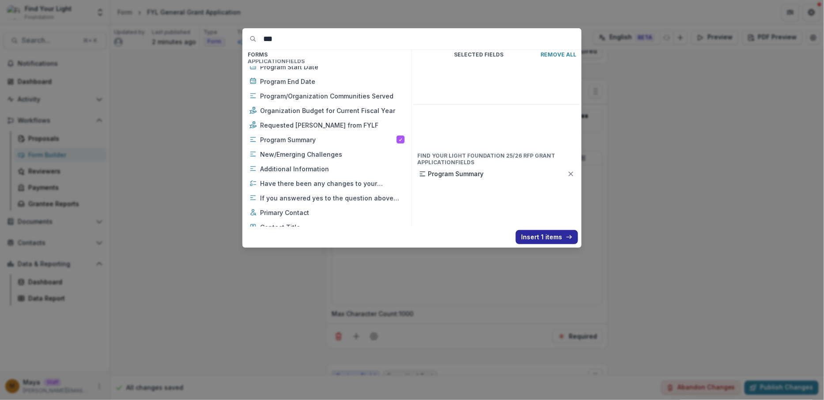
click at [528, 238] on button "Insert 1 items" at bounding box center [547, 237] width 62 height 14
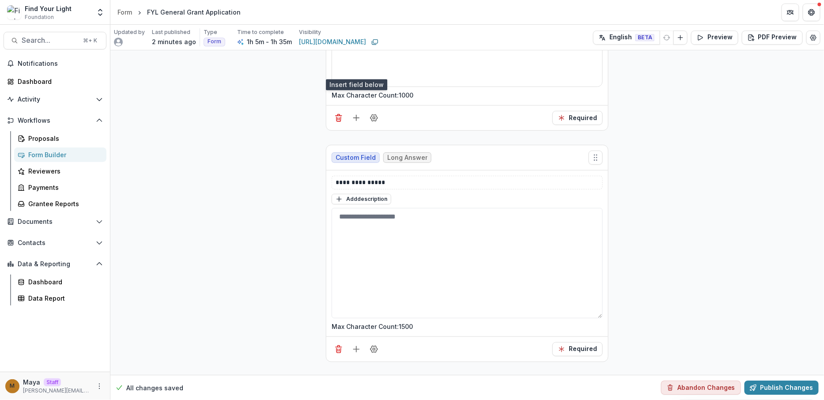
scroll to position [4706, 0]
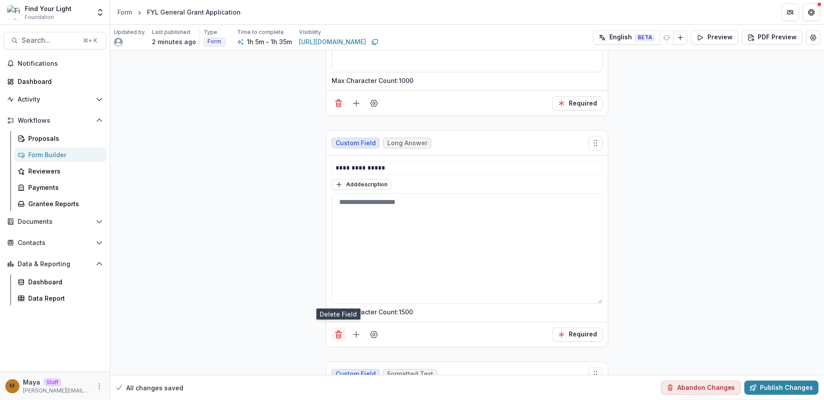
click at [337, 330] on icon "Delete field" at bounding box center [338, 334] width 9 height 9
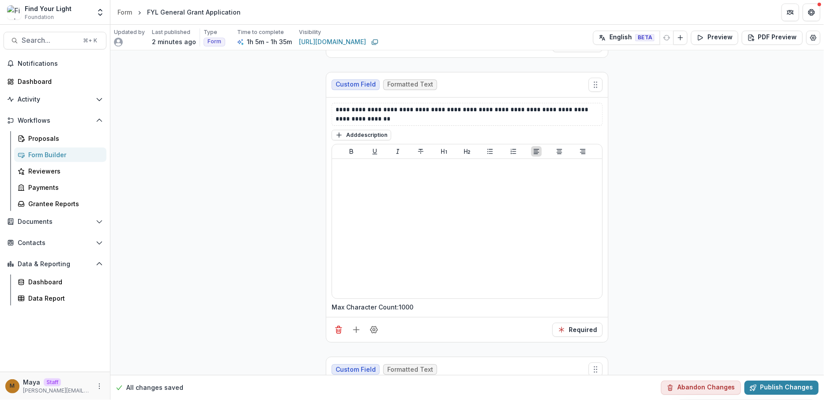
scroll to position [4466, 0]
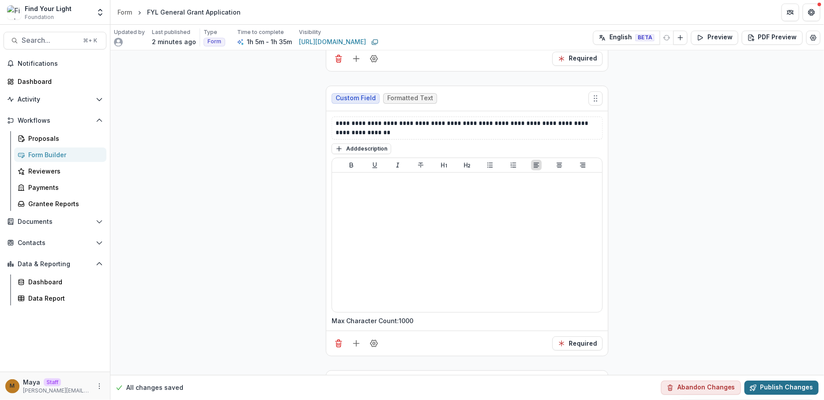
click at [774, 388] on button "Publish Changes" at bounding box center [781, 388] width 74 height 14
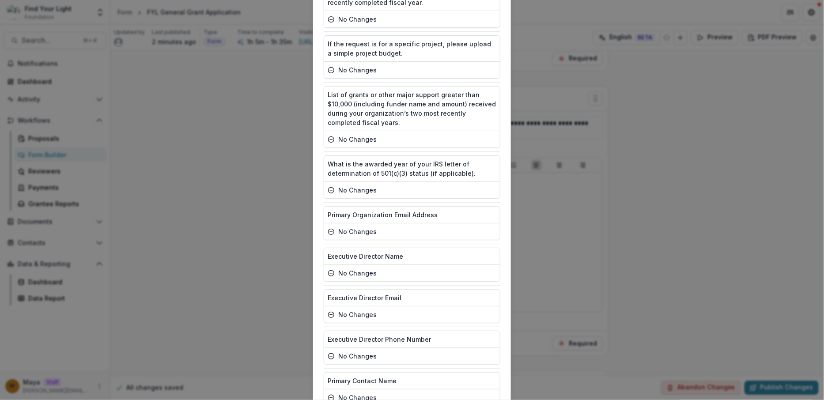
scroll to position [1535, 0]
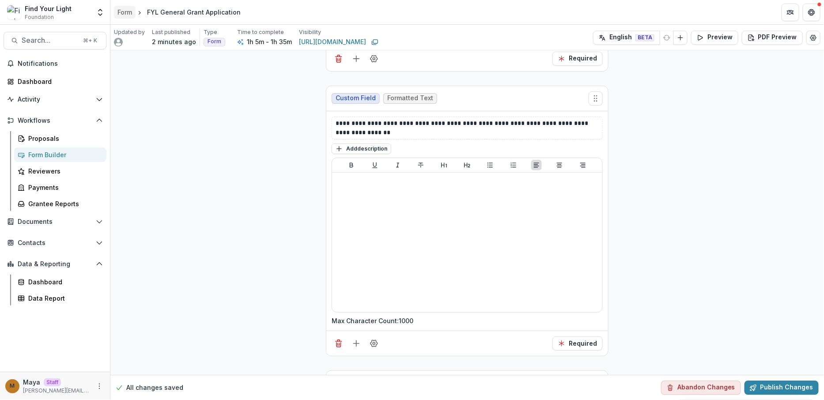
click at [131, 12] on div "Form" at bounding box center [124, 12] width 15 height 9
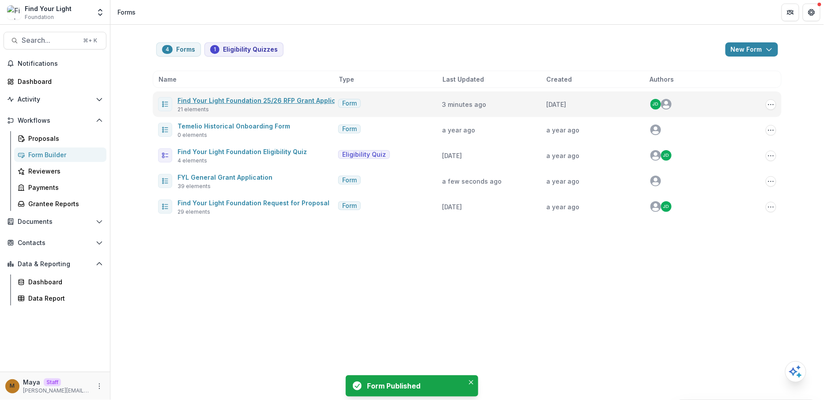
click at [243, 102] on link "Find Your Light Foundation 25/26 RFP Grant Application" at bounding box center [264, 101] width 174 height 8
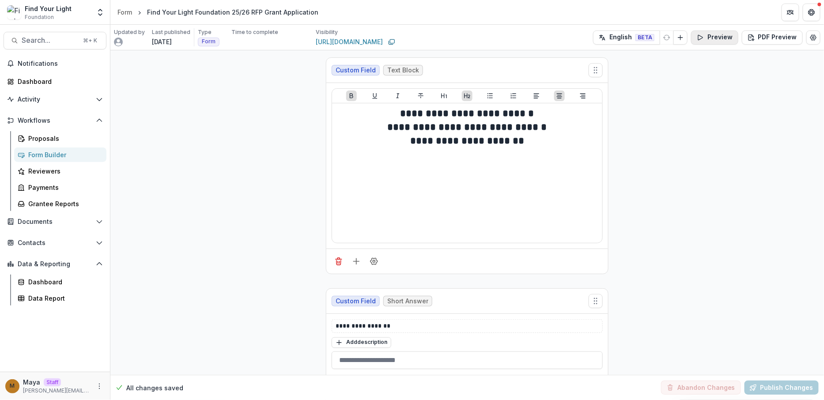
click at [714, 35] on button "Preview" at bounding box center [714, 37] width 47 height 14
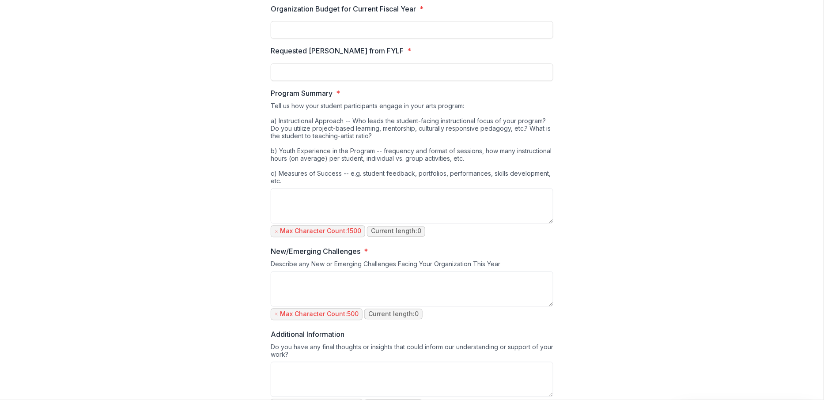
scroll to position [568, 0]
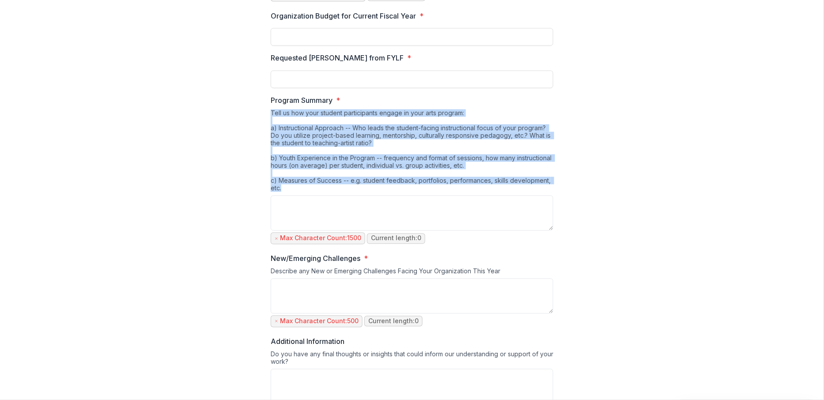
drag, startPoint x: 285, startPoint y: 183, endPoint x: 267, endPoint y: 109, distance: 76.3
click at [267, 109] on div "**********" at bounding box center [412, 138] width 297 height 1351
copy div "Tell us how your student participants engage in your arts program: a) Instructi…"
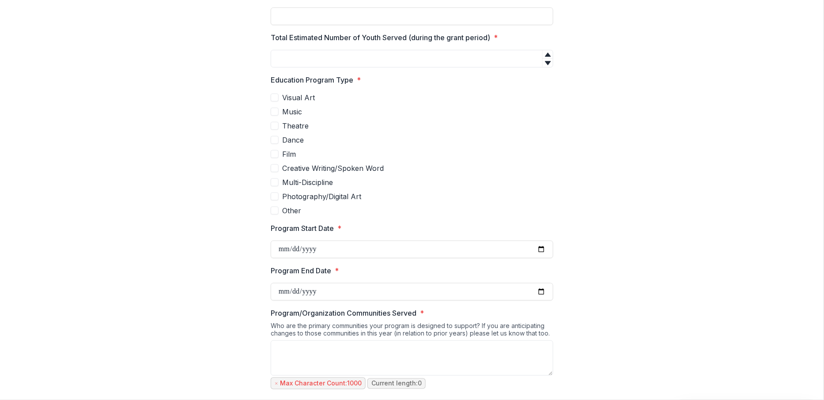
scroll to position [0, 0]
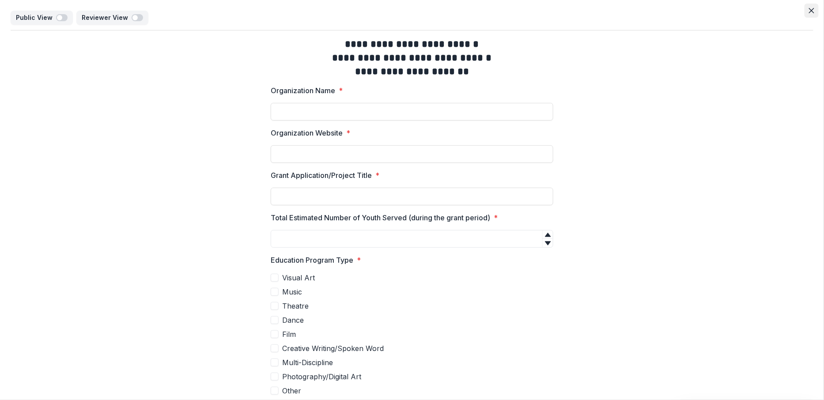
click at [804, 10] on button "Close" at bounding box center [811, 11] width 14 height 14
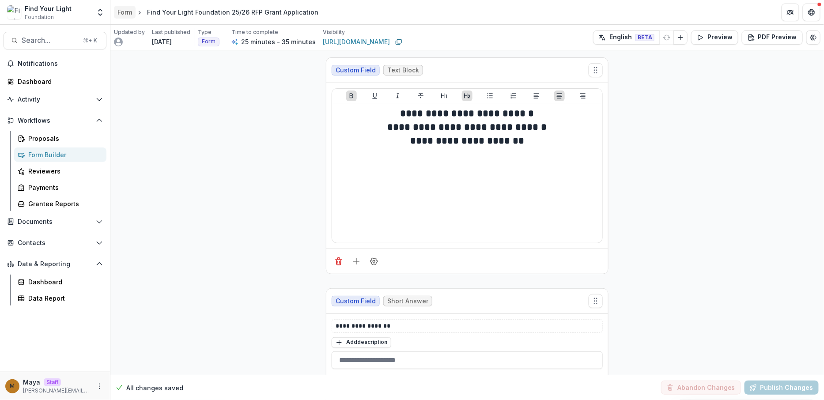
click at [125, 14] on div "Form" at bounding box center [124, 12] width 15 height 9
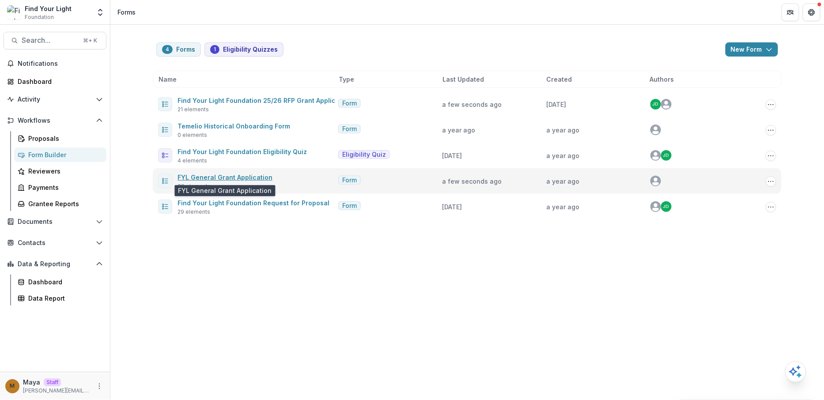
click at [256, 175] on link "FYL General Grant Application" at bounding box center [224, 178] width 95 height 8
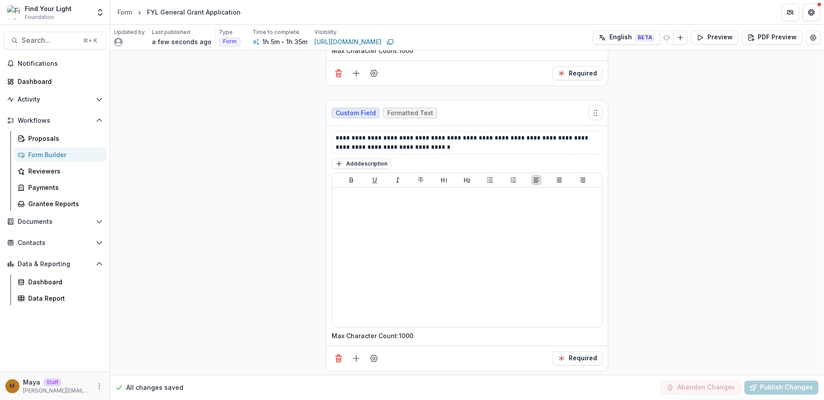
scroll to position [4738, 0]
click at [357, 352] on icon "Add field" at bounding box center [356, 356] width 9 height 9
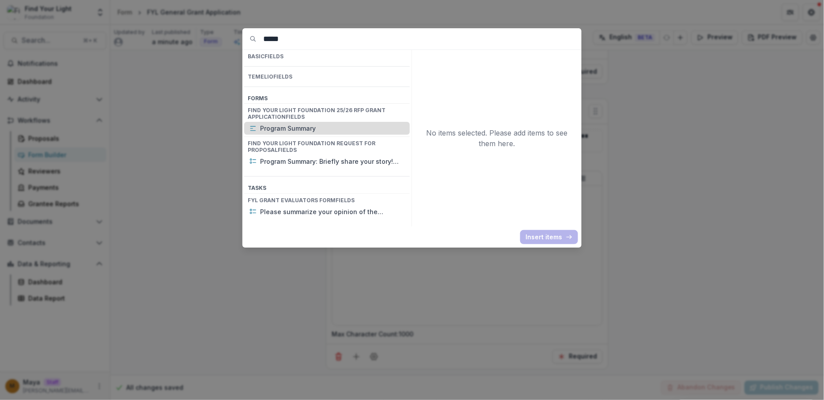
type input "*****"
click at [320, 122] on div "Program Summary" at bounding box center [327, 128] width 166 height 13
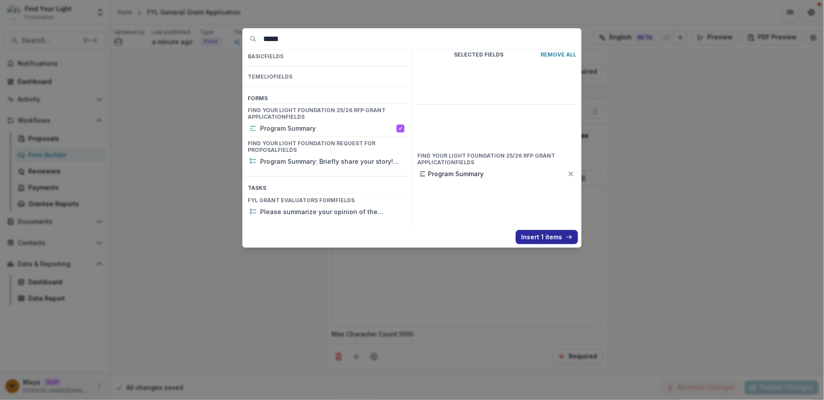
click at [531, 235] on button "Insert 1 items" at bounding box center [547, 237] width 62 height 14
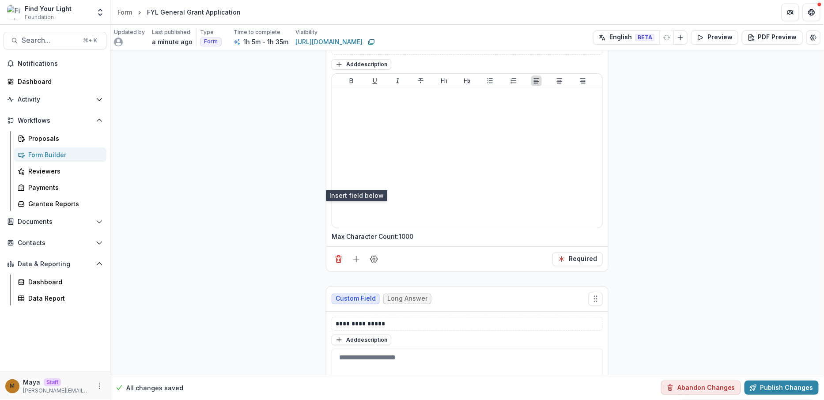
scroll to position [4879, 0]
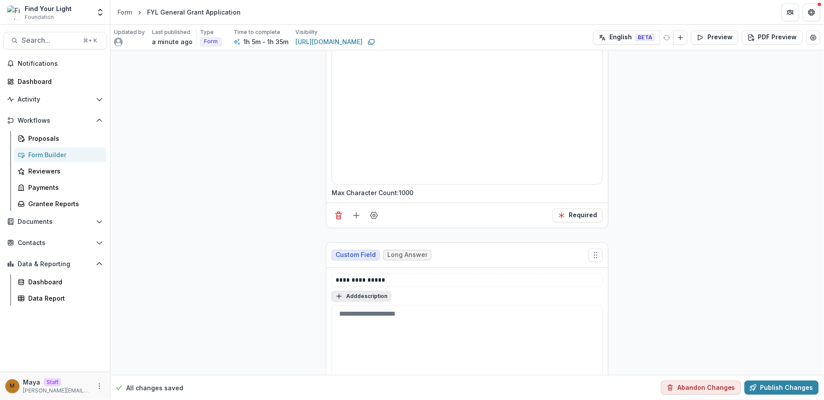
click at [372, 291] on button "Add description" at bounding box center [362, 296] width 60 height 11
click at [372, 291] on textarea at bounding box center [467, 308] width 271 height 35
paste textarea "**********"
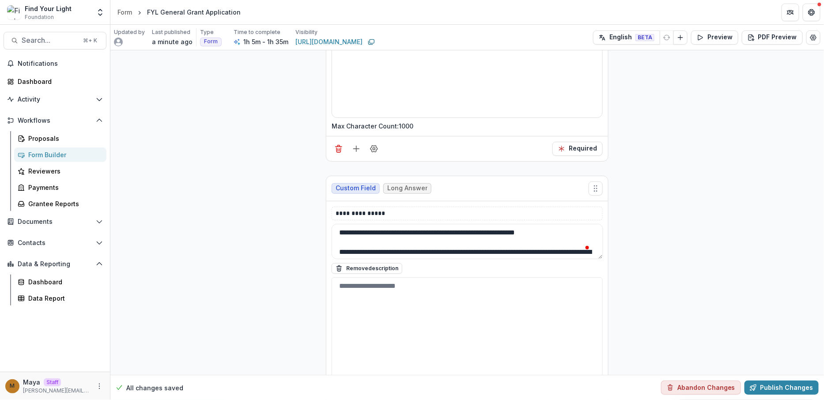
scroll to position [4988, 0]
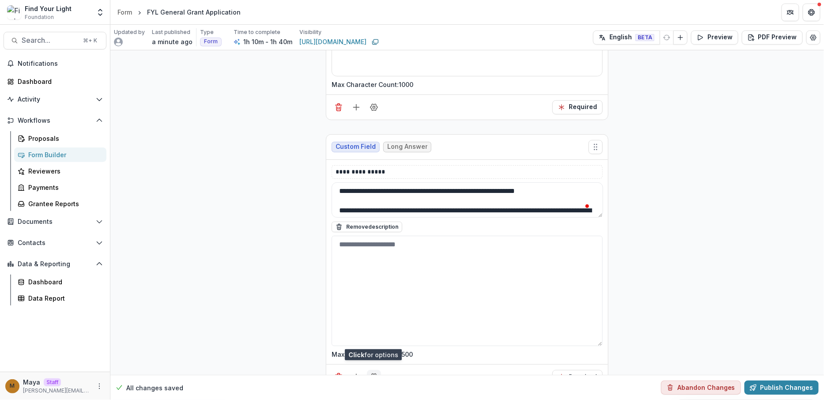
type textarea "**********"
click at [379, 370] on button "Field Settings" at bounding box center [374, 377] width 14 height 14
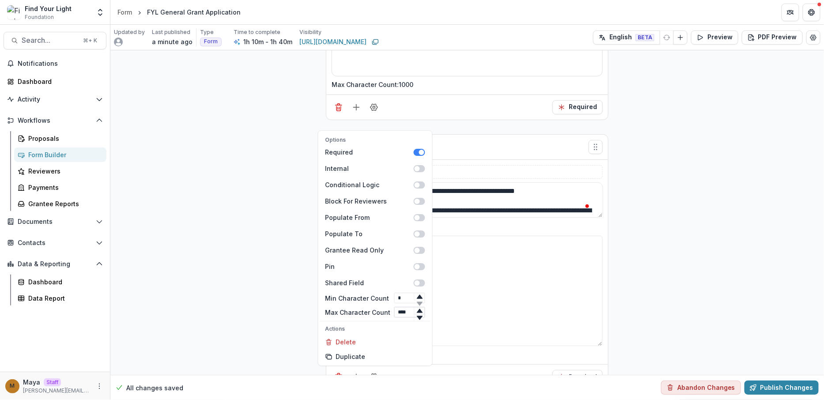
click at [406, 307] on input "****" at bounding box center [409, 312] width 31 height 11
type input "****"
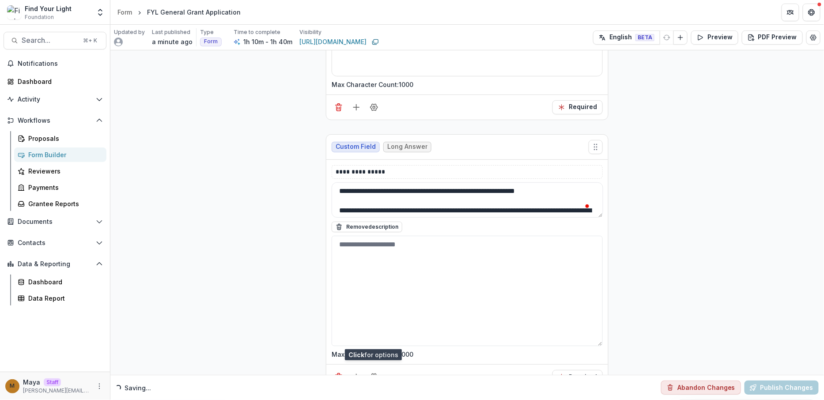
scroll to position [4859, 0]
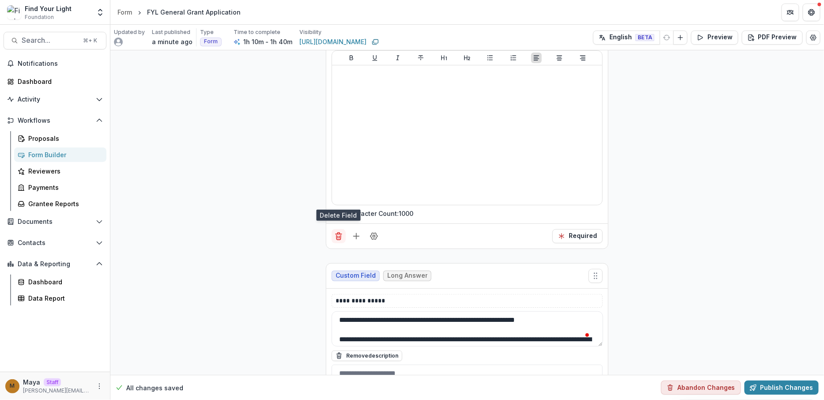
click at [334, 232] on icon "Delete field" at bounding box center [338, 236] width 9 height 9
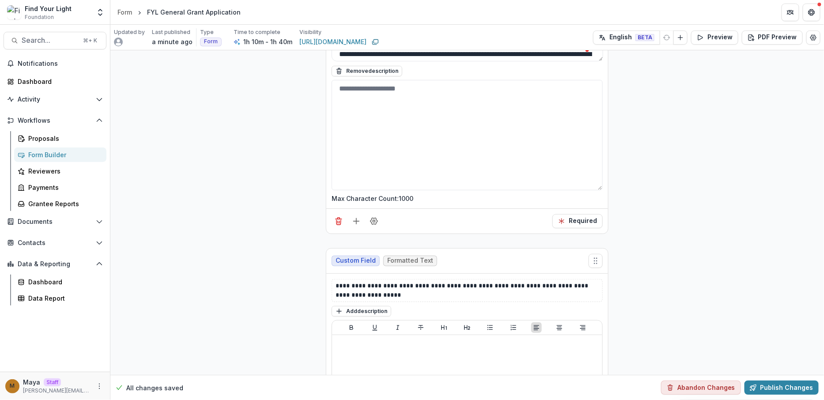
scroll to position [4694, 0]
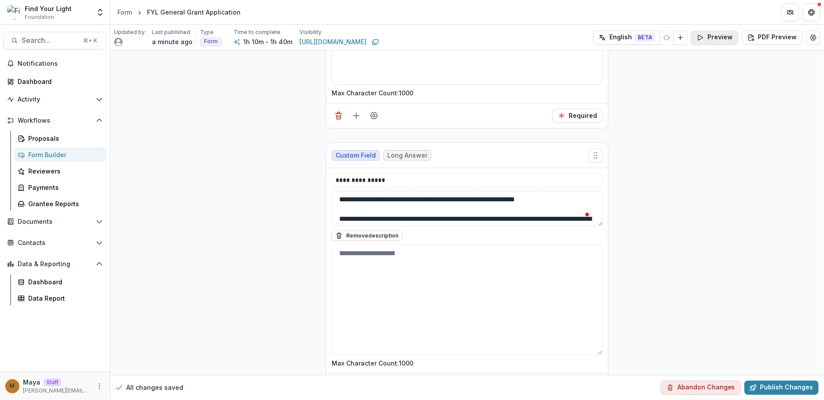
click at [714, 37] on button "Preview" at bounding box center [714, 37] width 47 height 14
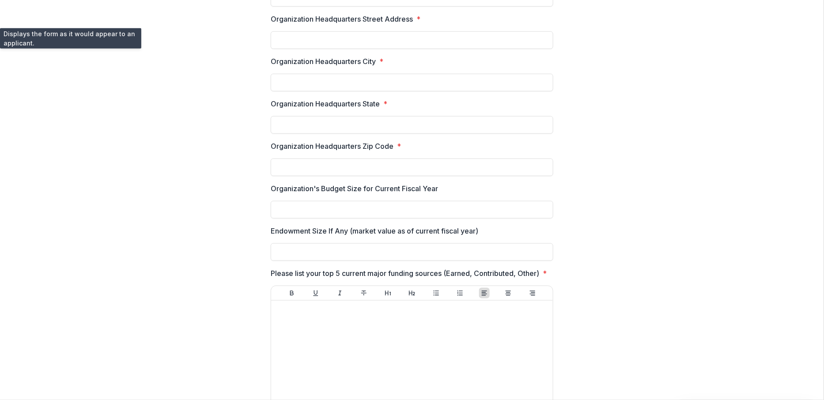
scroll to position [0, 0]
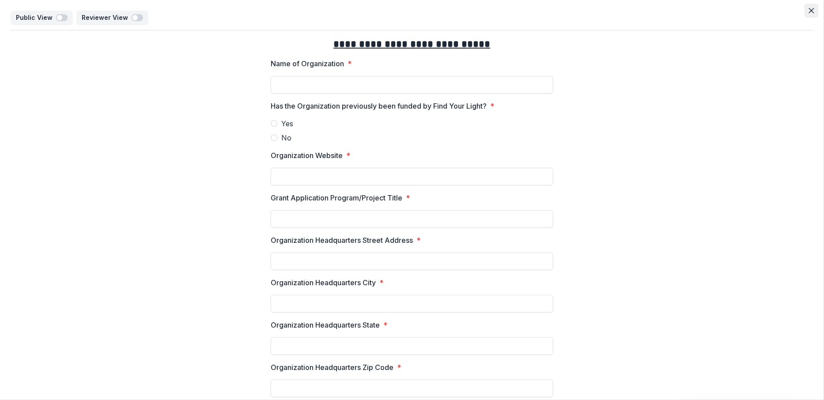
click at [815, 12] on button "Close" at bounding box center [811, 11] width 14 height 14
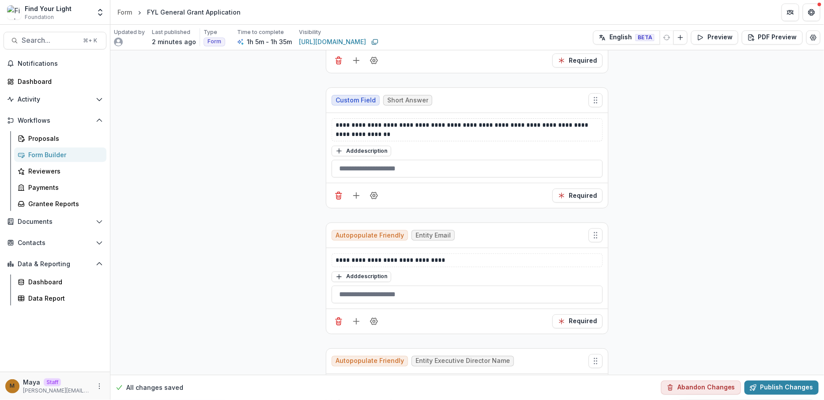
scroll to position [6217, 0]
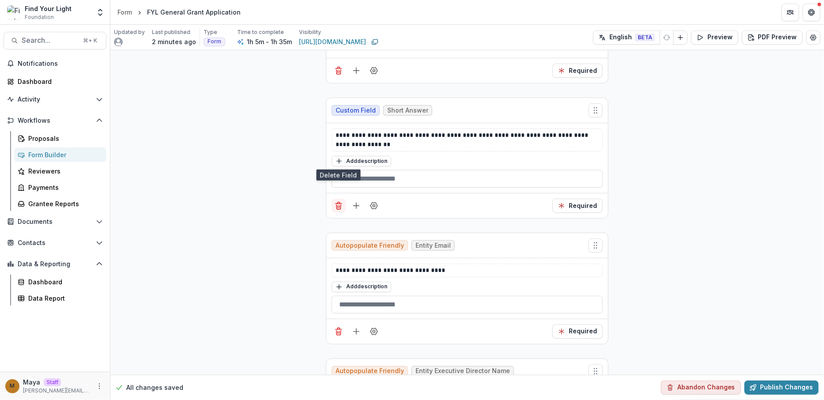
click at [339, 201] on icon "Delete field" at bounding box center [338, 205] width 9 height 9
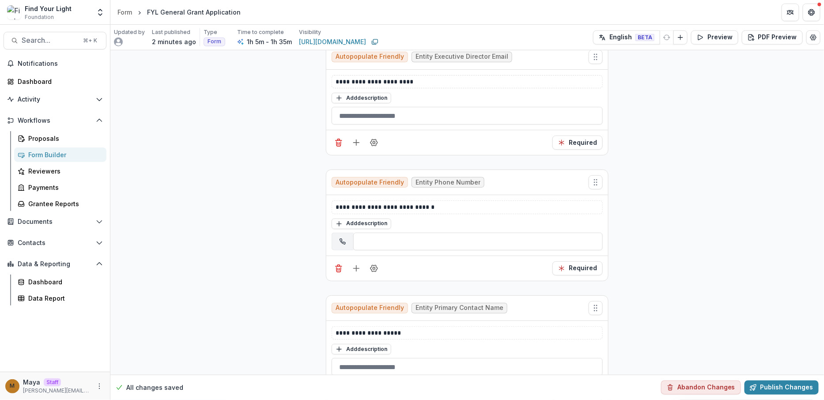
scroll to position [6522, 0]
click at [799, 387] on button "Publish Changes" at bounding box center [781, 388] width 74 height 14
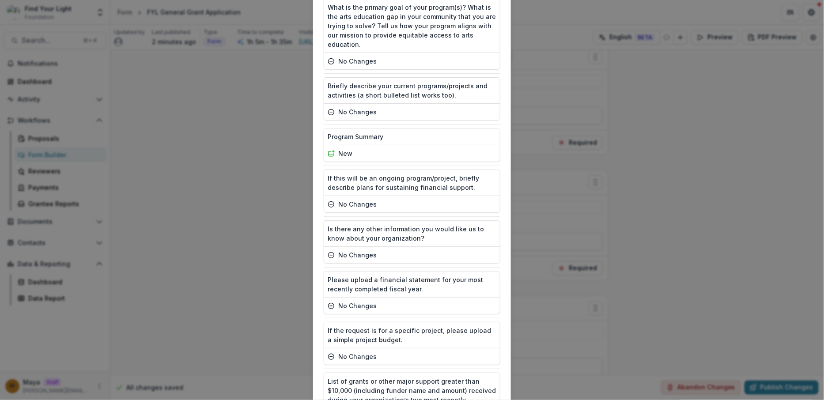
scroll to position [1575, 0]
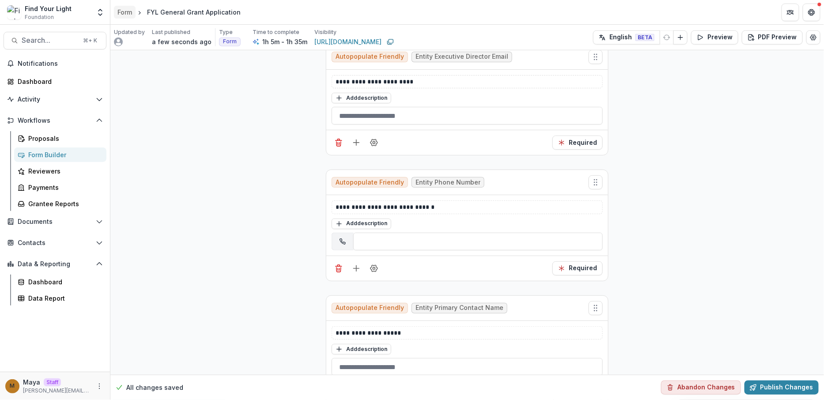
click at [126, 11] on div "Form" at bounding box center [124, 12] width 15 height 9
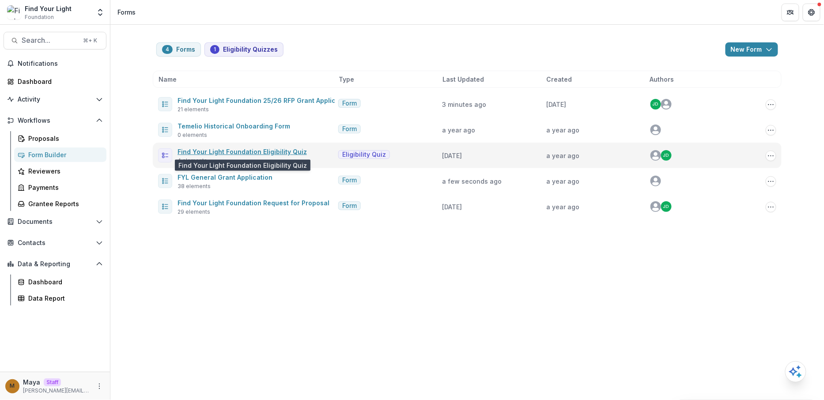
click at [232, 148] on link "Find Your Light Foundation Eligibility Quiz" at bounding box center [241, 152] width 129 height 8
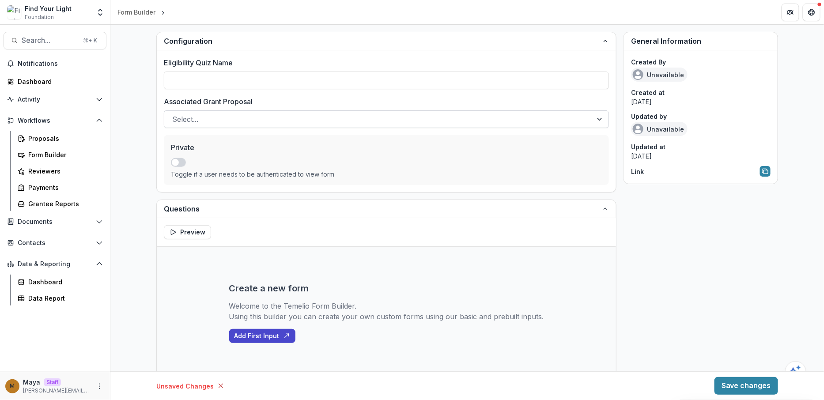
type input "**********"
